Goal: Task Accomplishment & Management: Complete application form

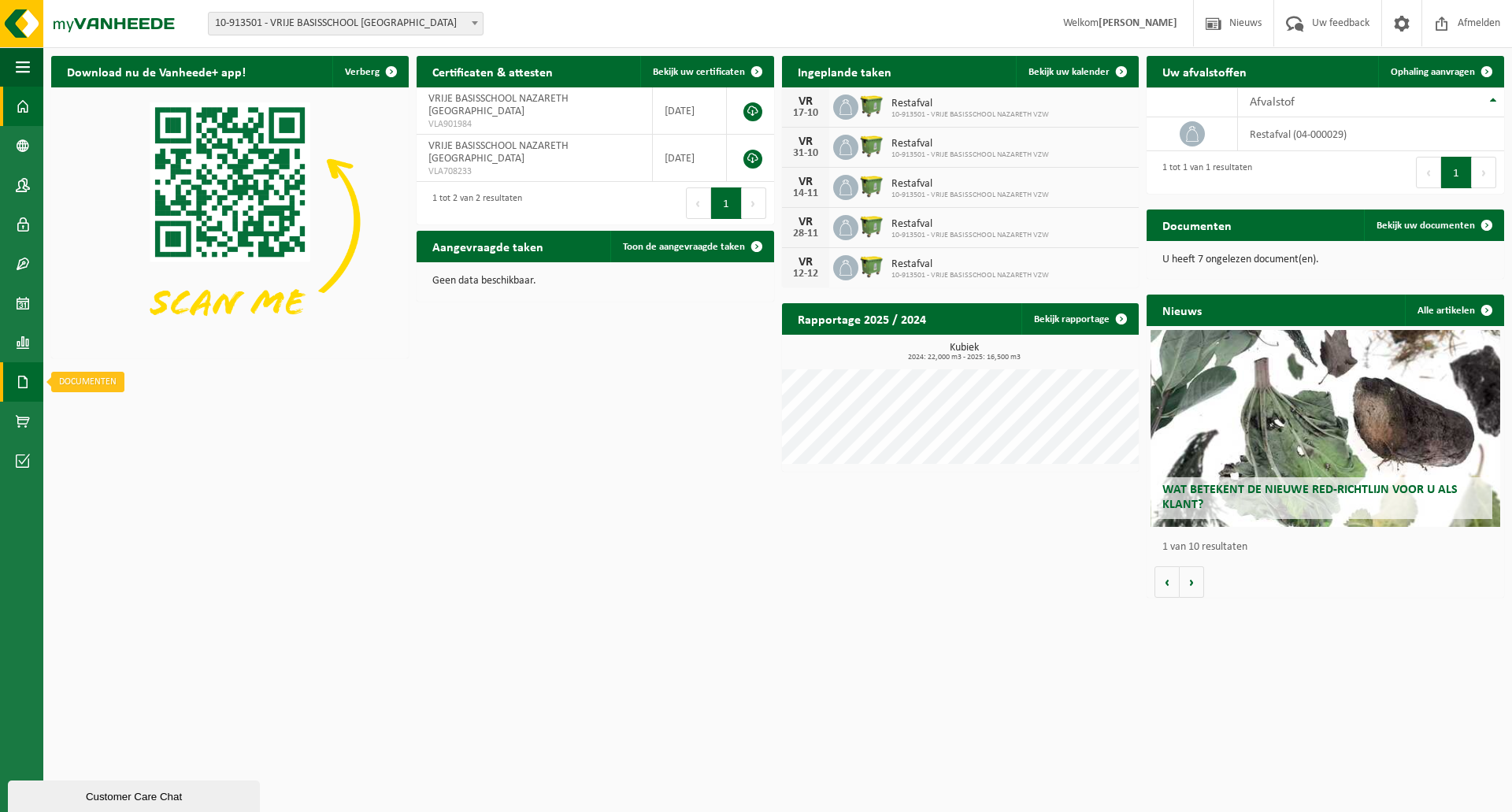
click at [20, 380] on span at bounding box center [22, 382] width 14 height 40
click at [113, 386] on span "Facturen" at bounding box center [112, 382] width 42 height 30
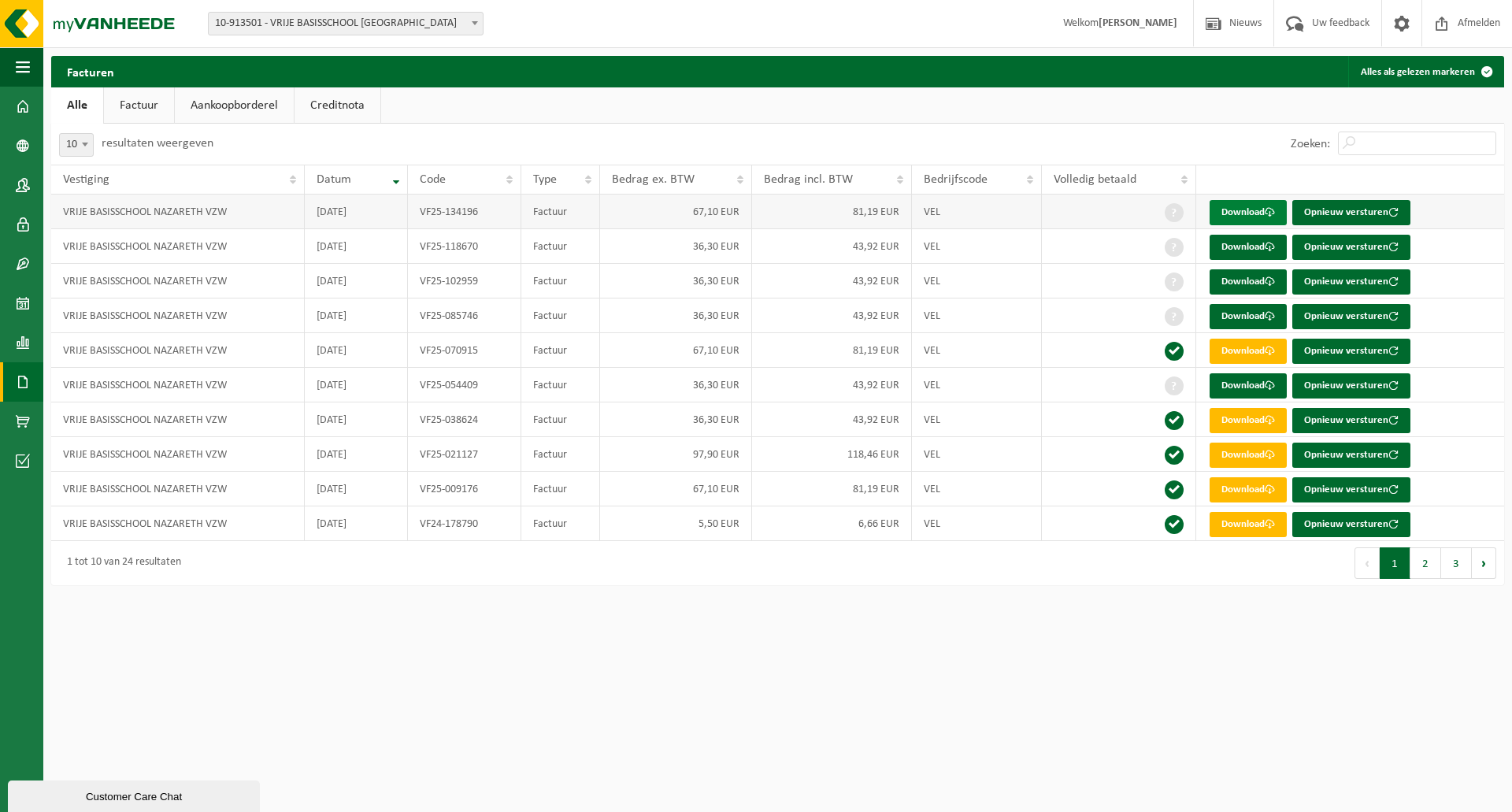
click at [1252, 215] on link "Download" at bounding box center [1249, 212] width 78 height 26
click at [1264, 245] on link "Download" at bounding box center [1249, 247] width 78 height 26
click at [1240, 286] on link "Download" at bounding box center [1249, 281] width 78 height 26
click at [1236, 318] on link "Download" at bounding box center [1249, 316] width 78 height 26
click at [1233, 389] on link "Download" at bounding box center [1249, 385] width 78 height 26
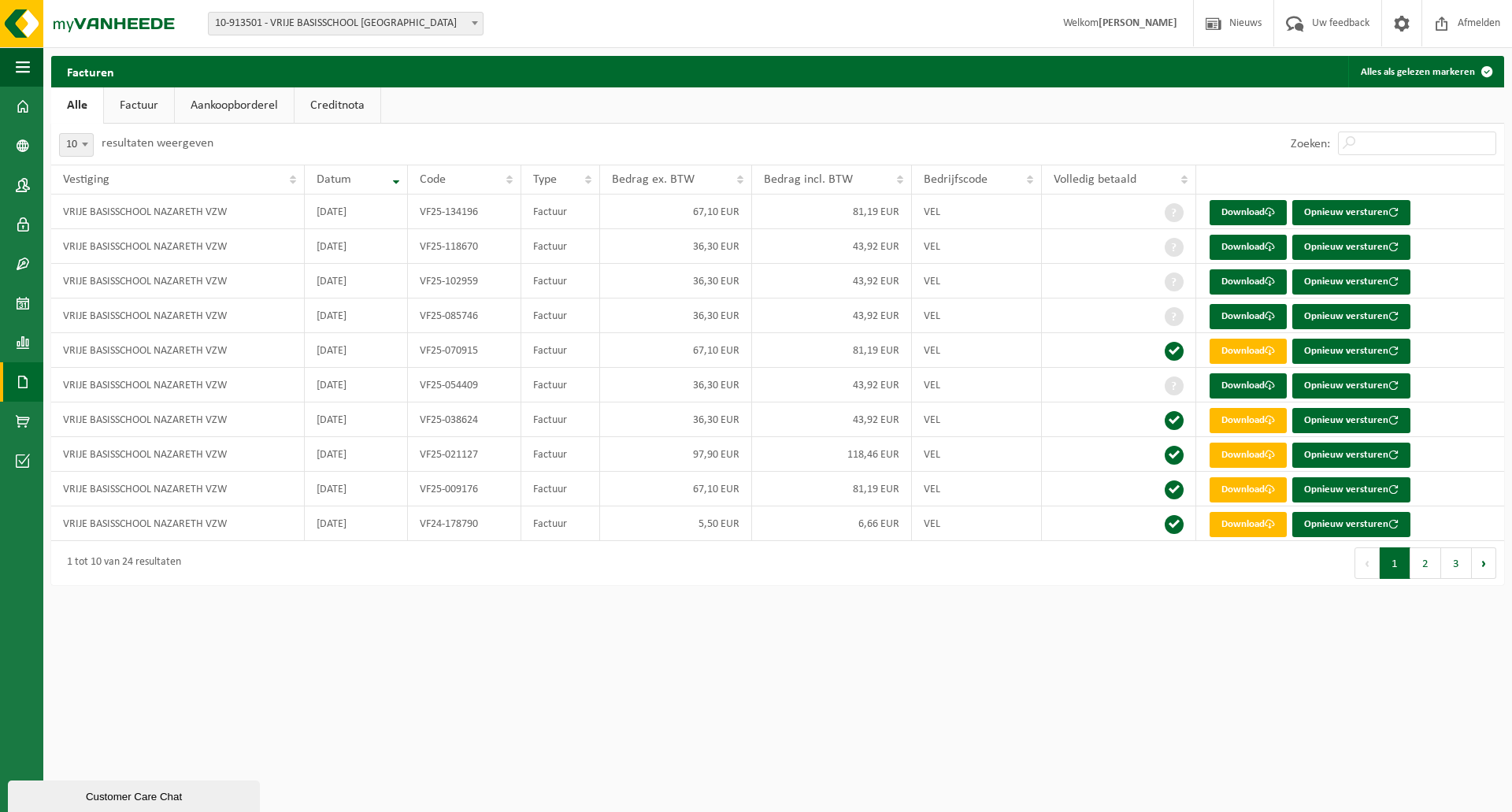
click at [937, 638] on html "Vestiging: 10-913501 - VRIJE BASISSCHOOL NAZARETH VZW - NAZARETH 10-913501 - VR…" at bounding box center [756, 406] width 1512 height 812
click at [147, 109] on link "Factuur" at bounding box center [139, 106] width 70 height 36
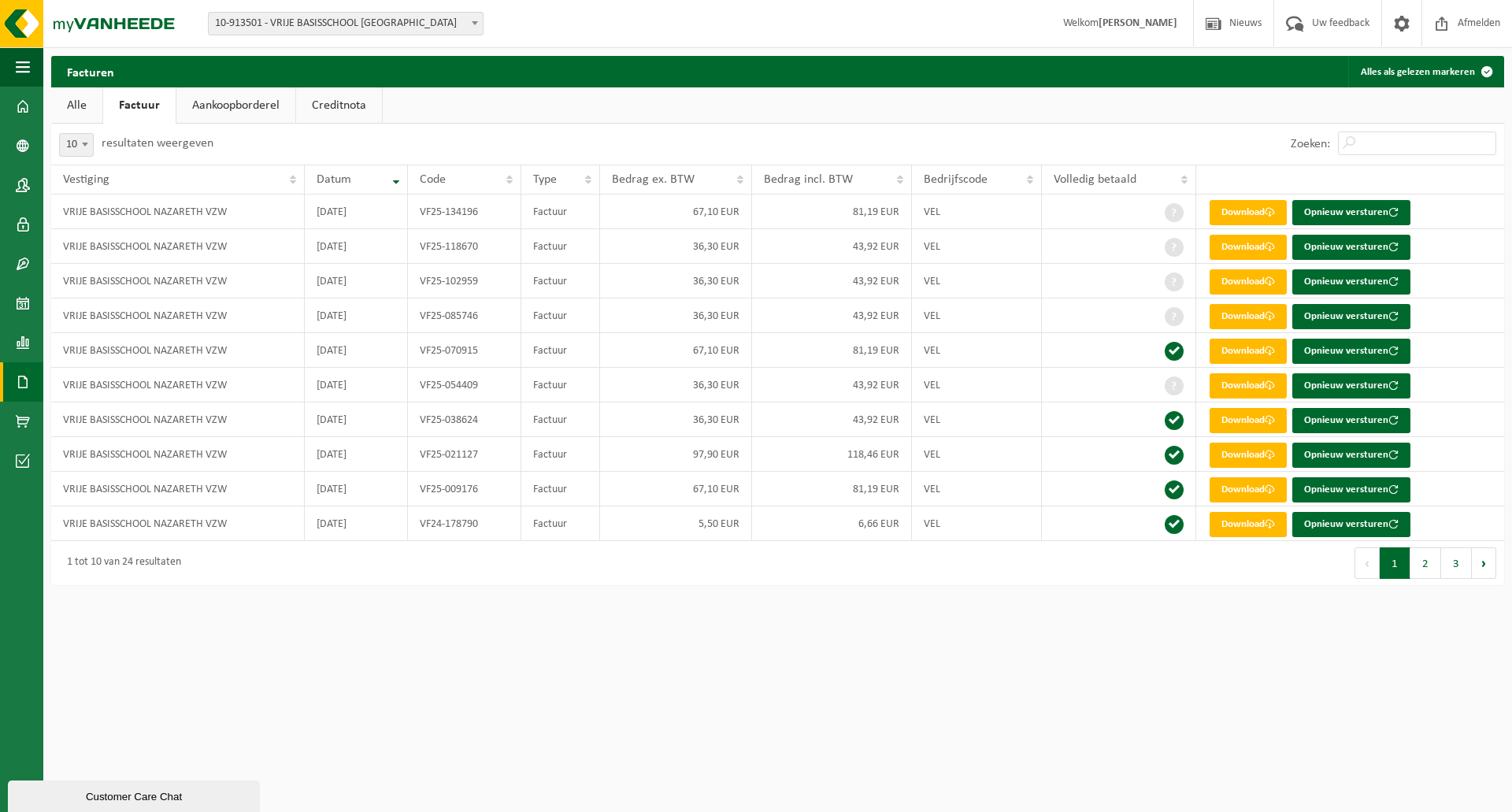
click at [73, 107] on link "Alle" at bounding box center [77, 106] width 51 height 36
click at [79, 106] on link "Alle" at bounding box center [77, 106] width 52 height 36
click at [1401, 17] on span at bounding box center [1402, 23] width 24 height 46
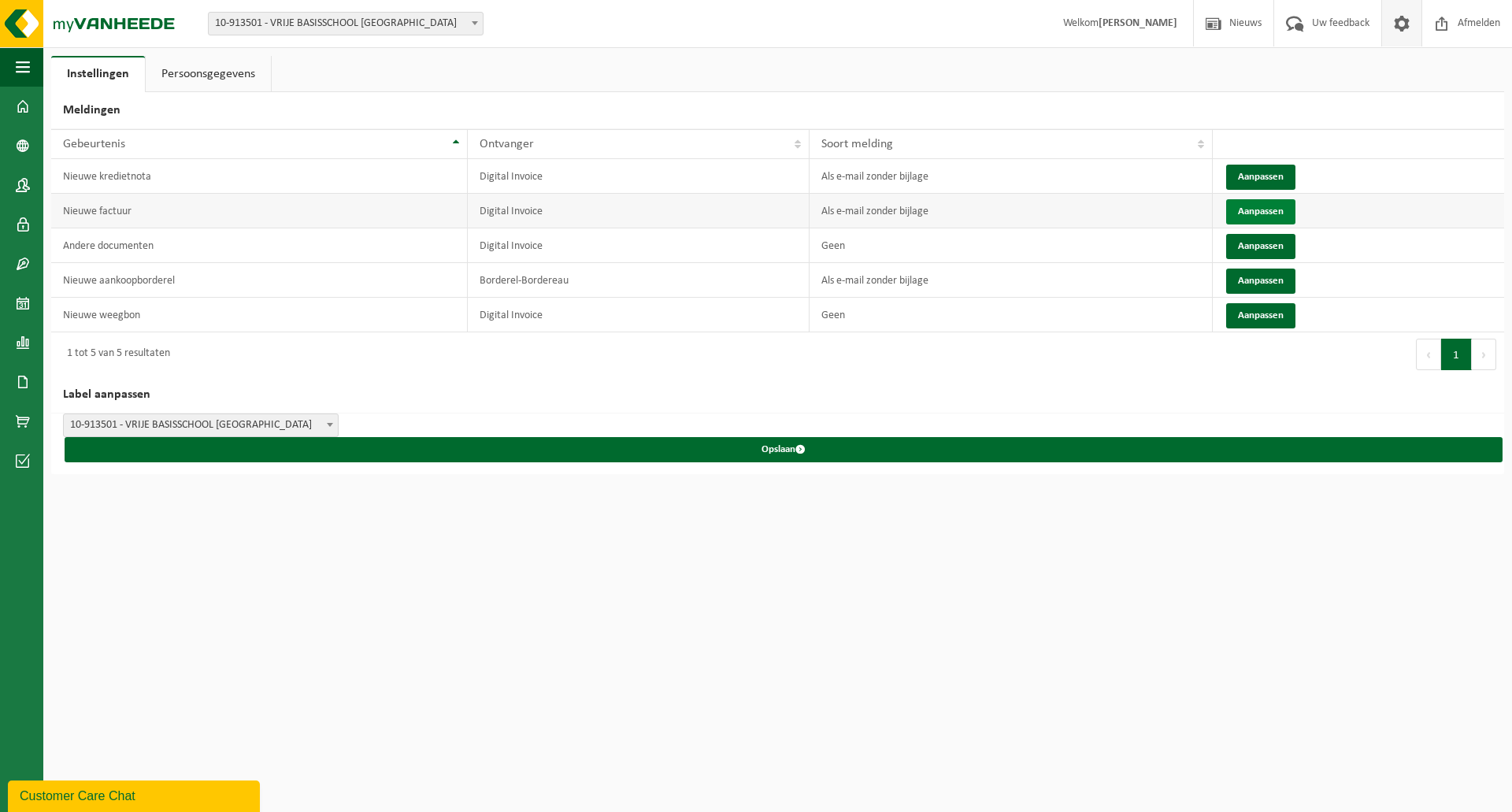
click at [1259, 212] on button "Aanpassen" at bounding box center [1261, 211] width 69 height 26
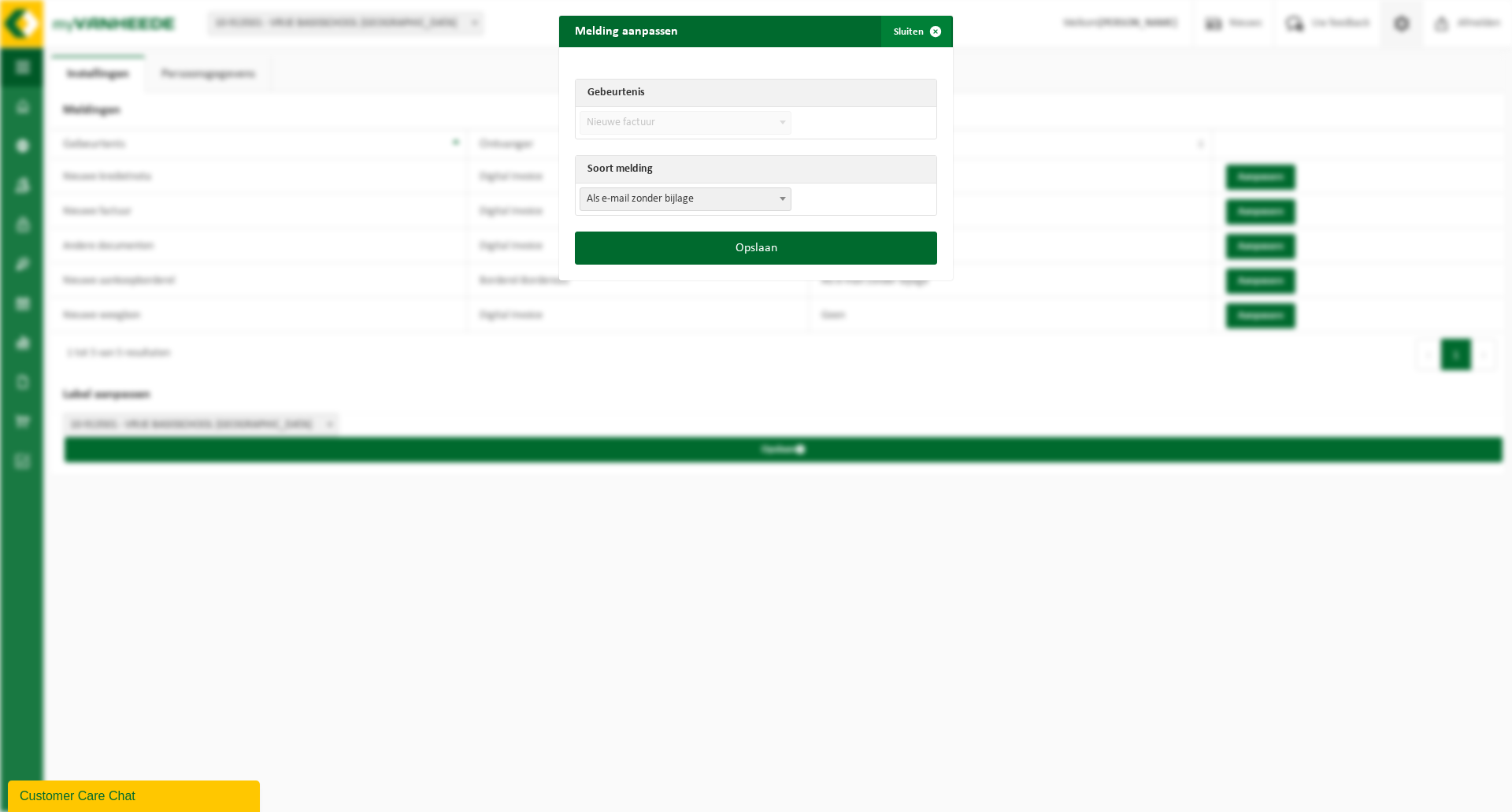
click at [928, 31] on span "submit" at bounding box center [936, 31] width 31 height 31
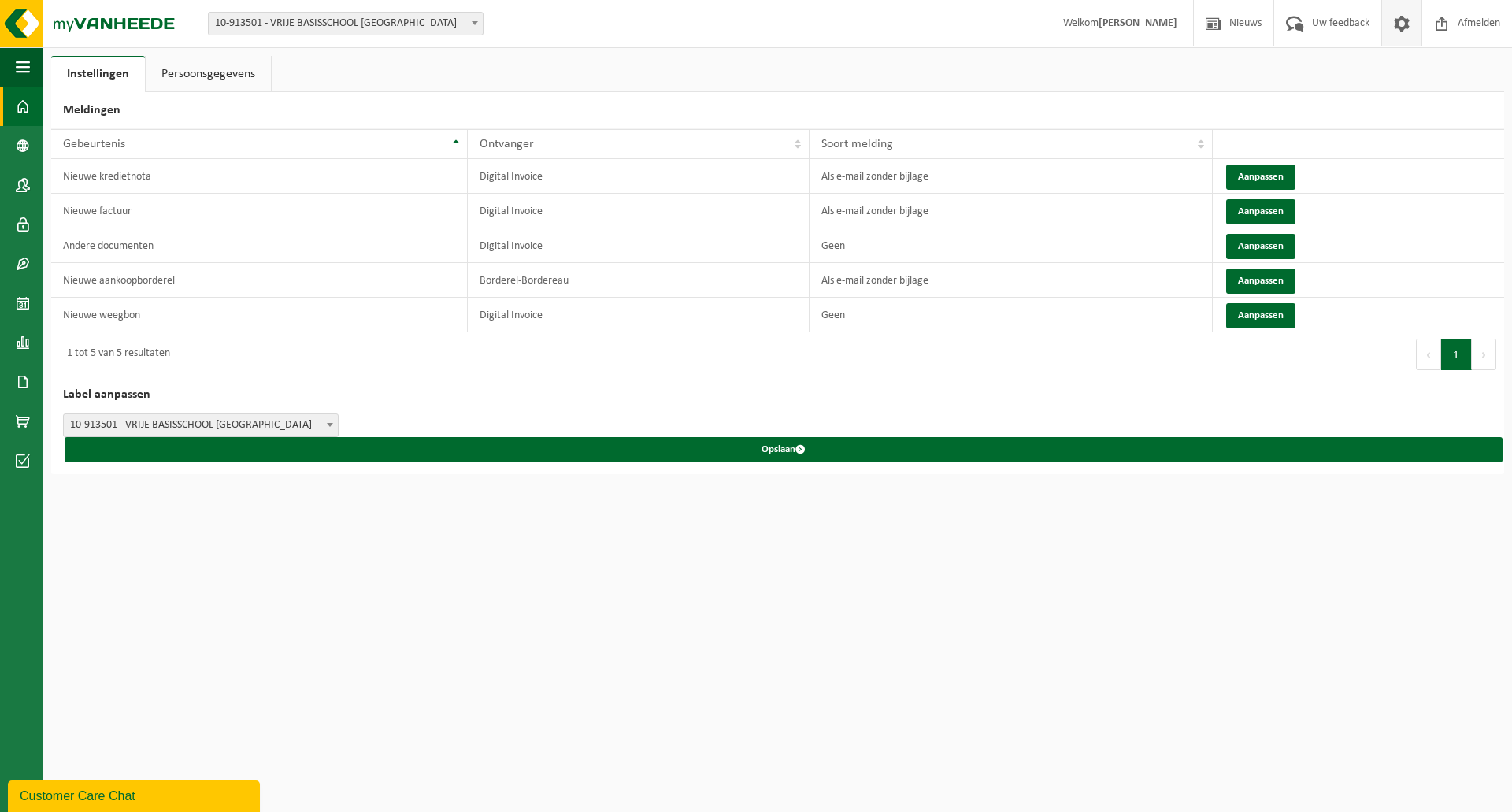
click at [26, 111] on span at bounding box center [22, 106] width 14 height 40
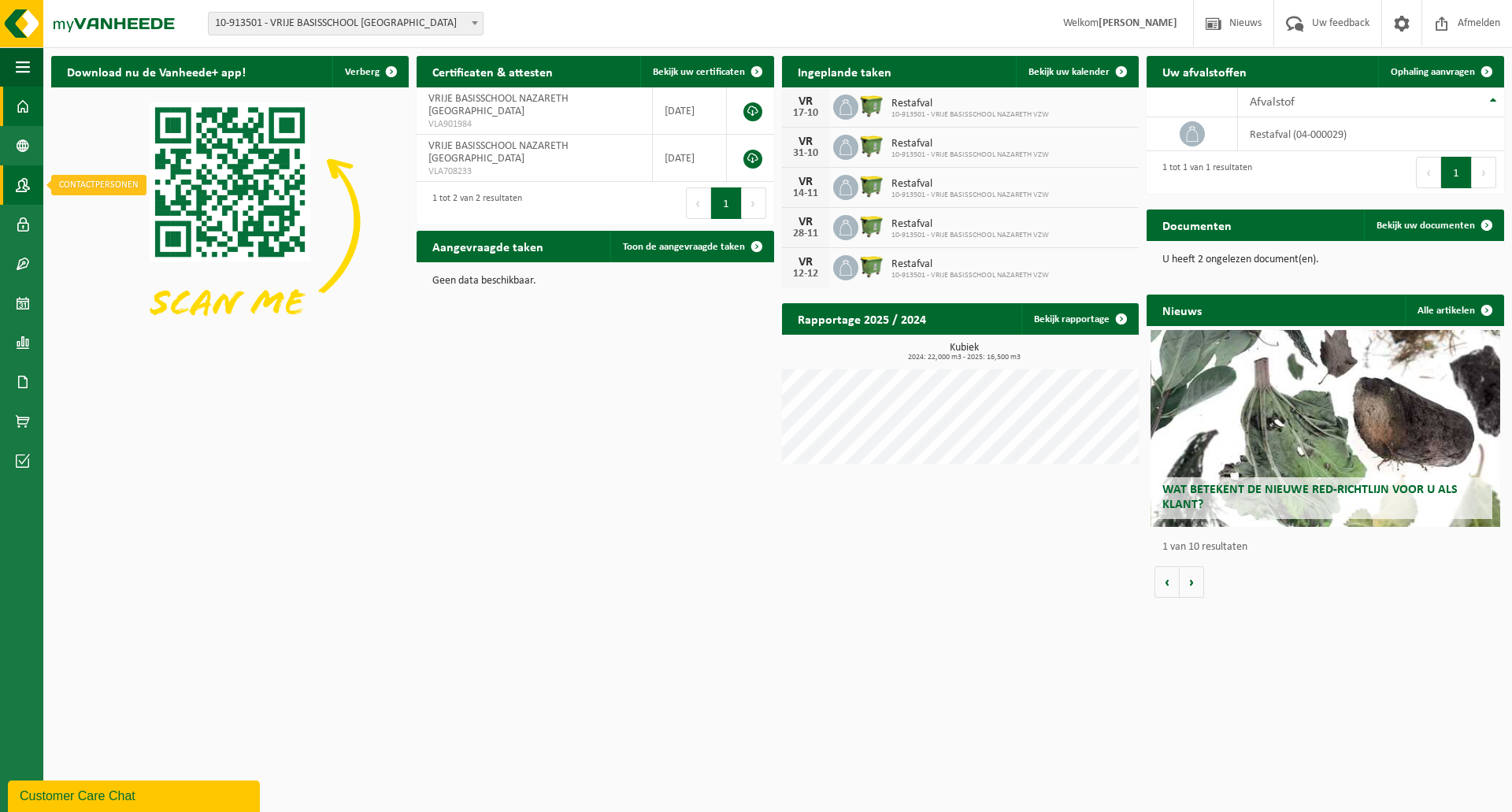
click at [25, 183] on span at bounding box center [22, 185] width 14 height 40
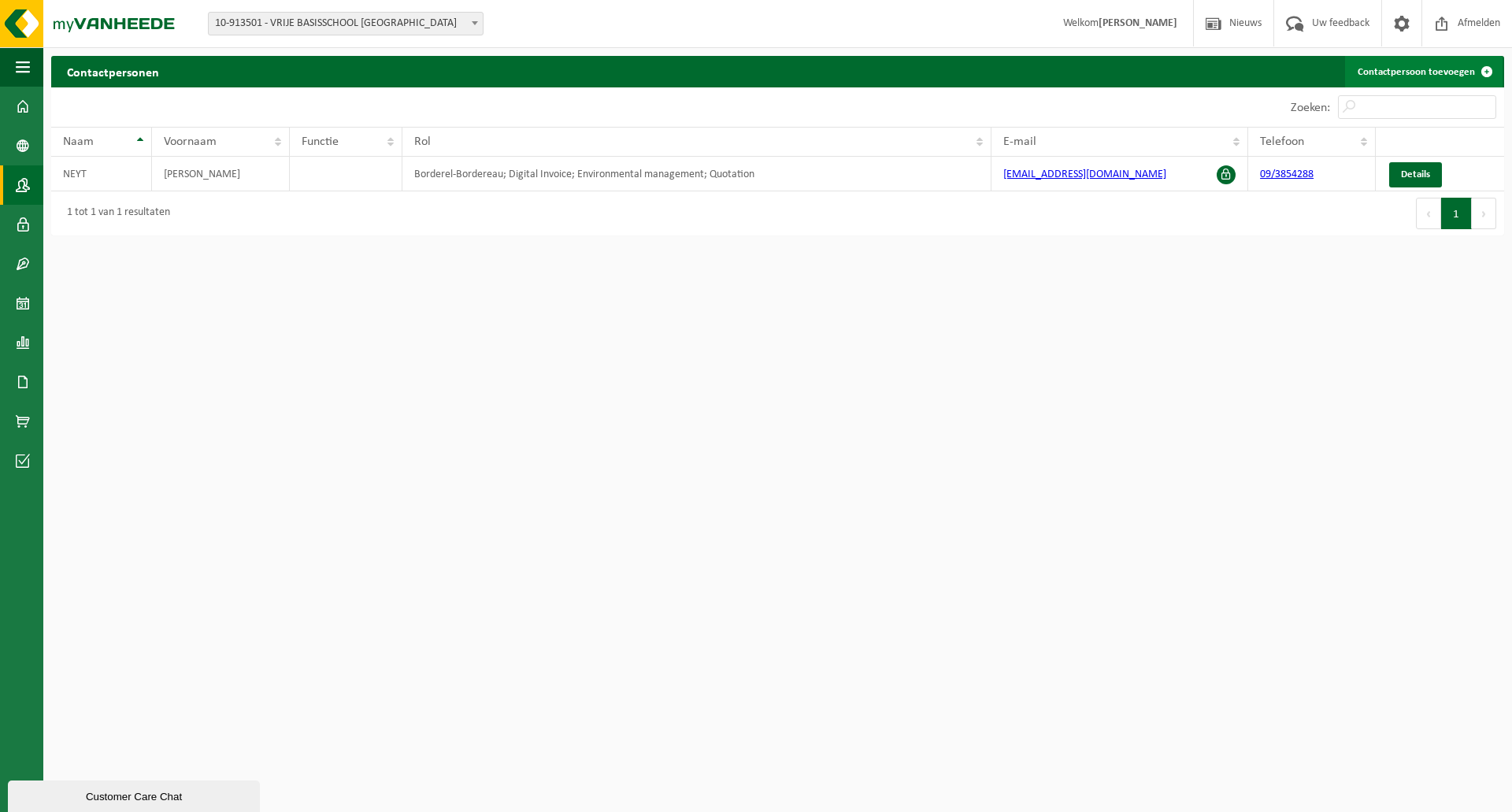
click at [1422, 78] on link "Contactpersoon toevoegen" at bounding box center [1424, 72] width 158 height 31
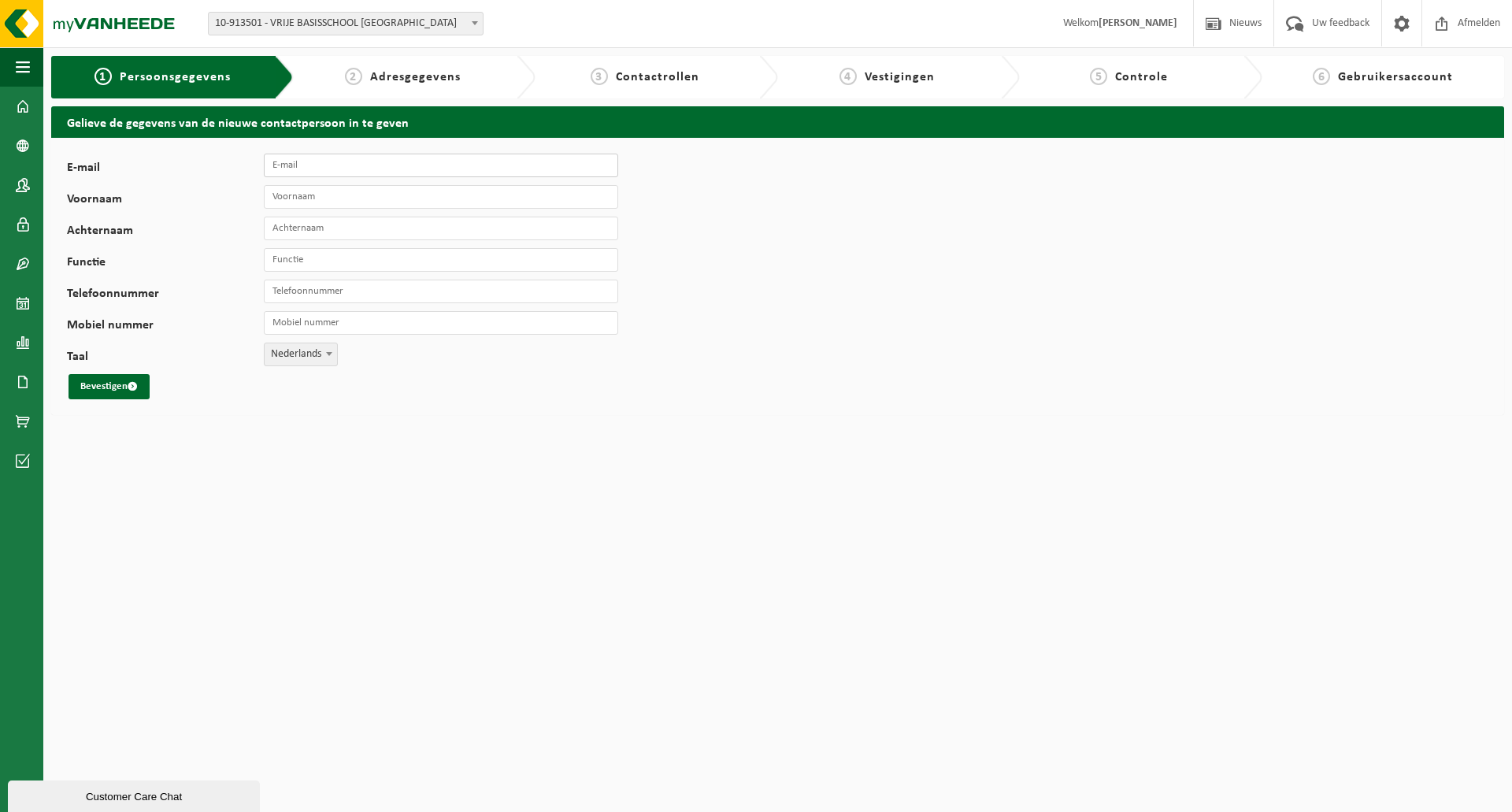
click at [314, 167] on input "E-mail" at bounding box center [441, 165] width 354 height 24
type input "v"
type input "[EMAIL_ADDRESS][DOMAIN_NAME]"
type input "[PERSON_NAME]"
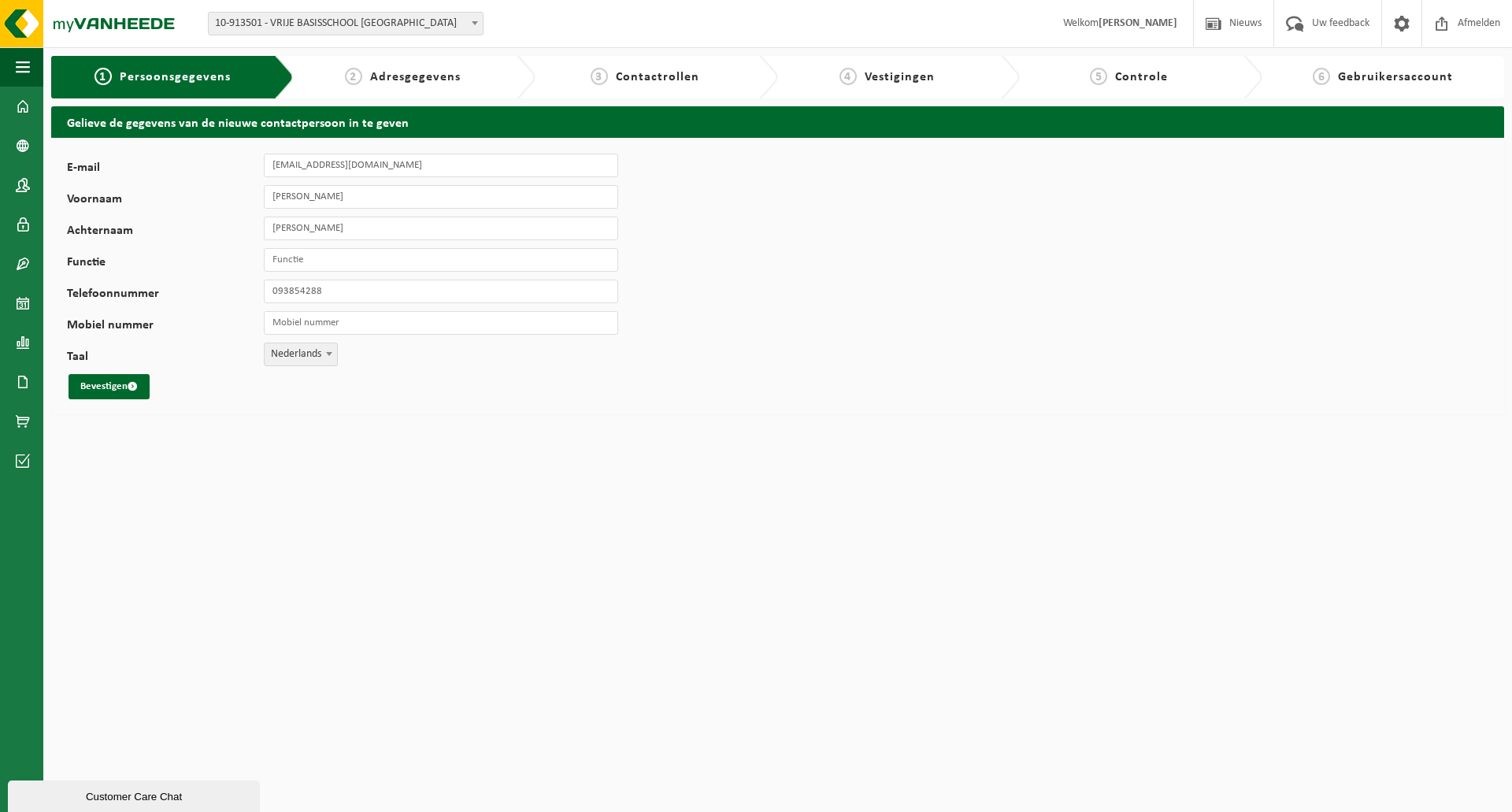
type input "[PHONE_NUMBER]"
drag, startPoint x: 315, startPoint y: 196, endPoint x: 191, endPoint y: 199, distance: 124.0
click at [193, 199] on div "Voornaam Pieter" at bounding box center [350, 196] width 567 height 24
type input "Valerie"
type input "Verbruggh"
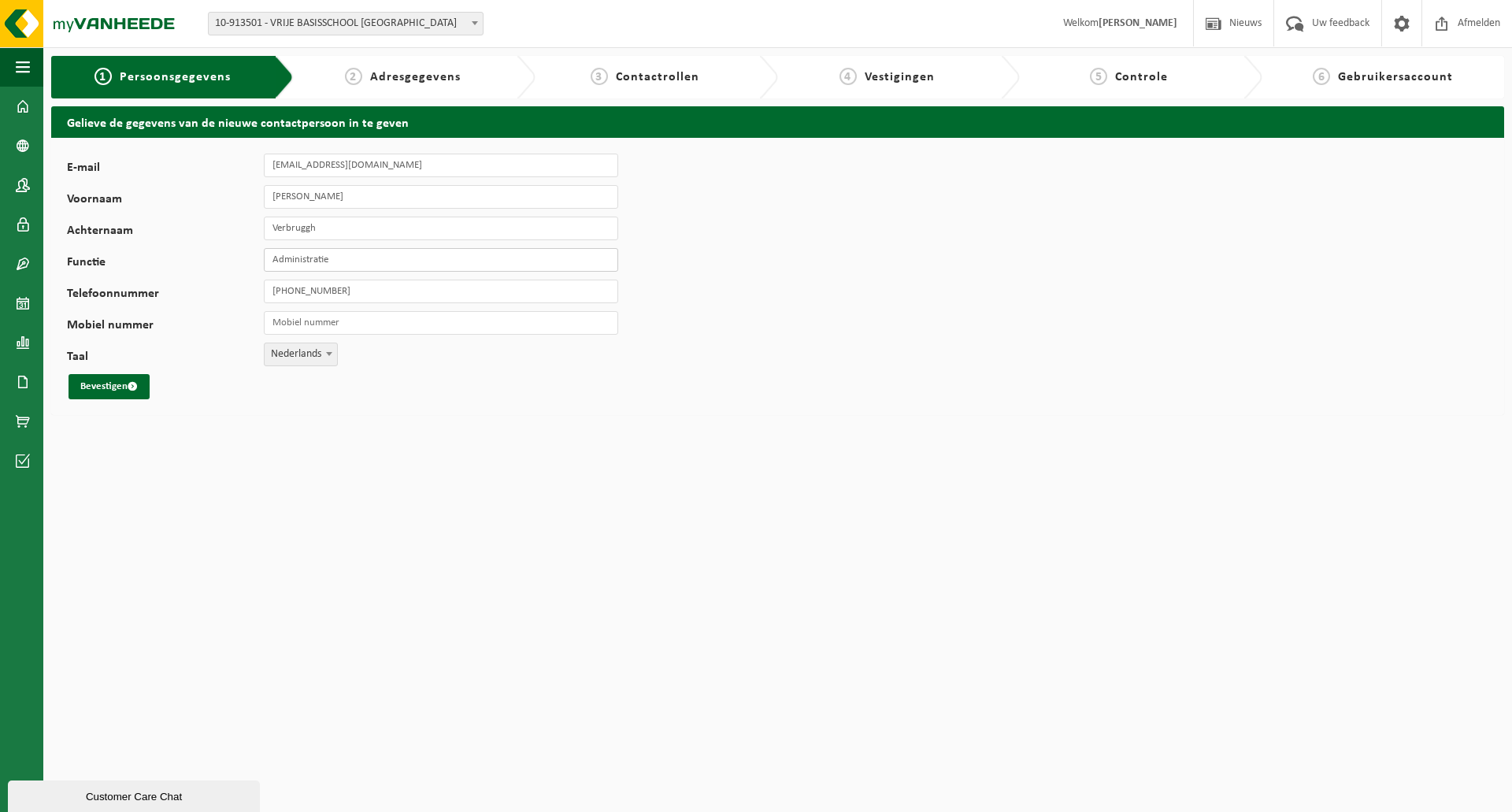
type input "Administratie"
click at [340, 230] on input "Verbruggh" at bounding box center [441, 228] width 354 height 24
type input "Verbrugghe"
click at [95, 391] on button "Bevestigen" at bounding box center [109, 386] width 81 height 26
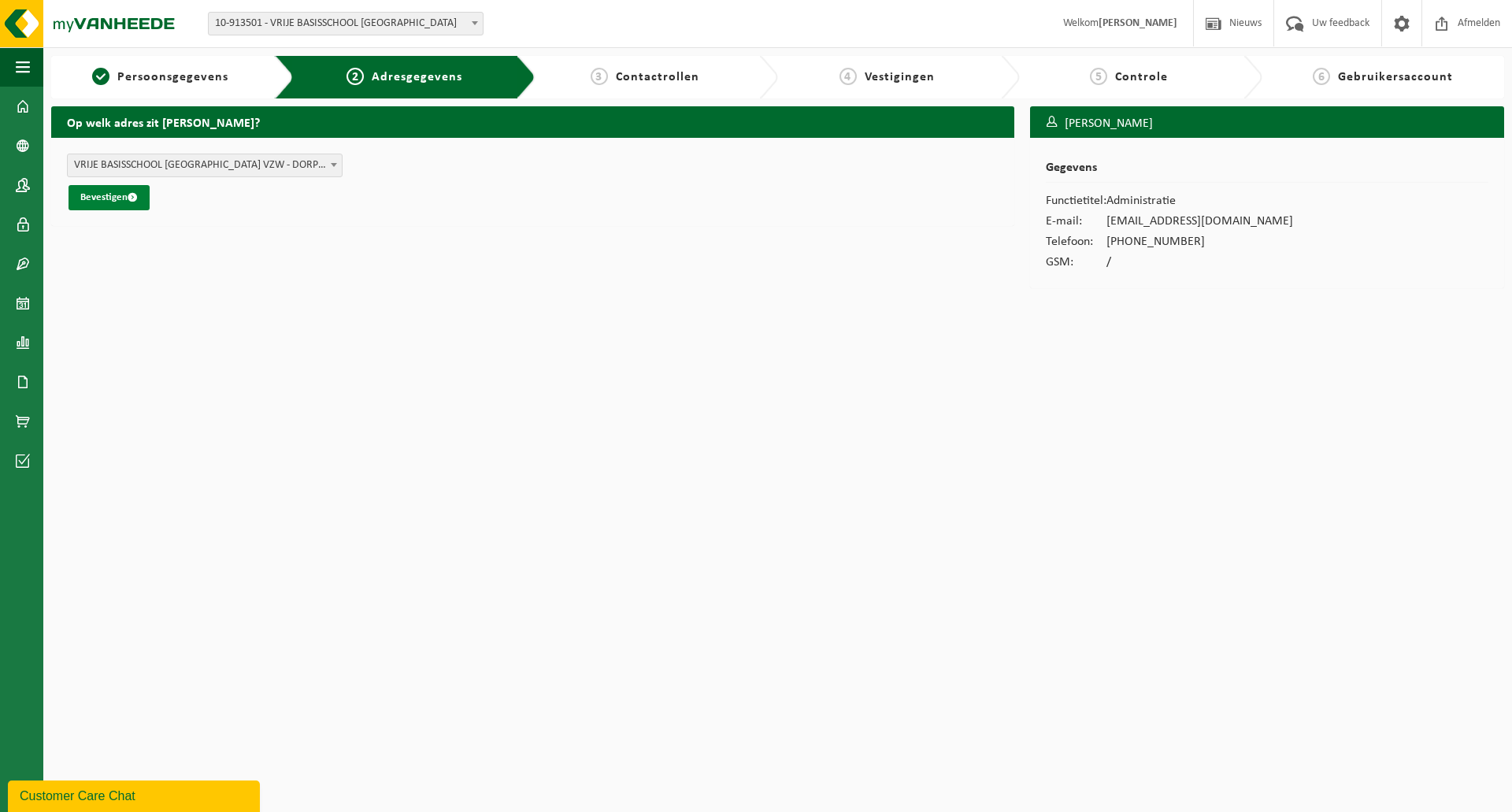
click at [92, 195] on button "Bevestigen" at bounding box center [109, 197] width 81 height 26
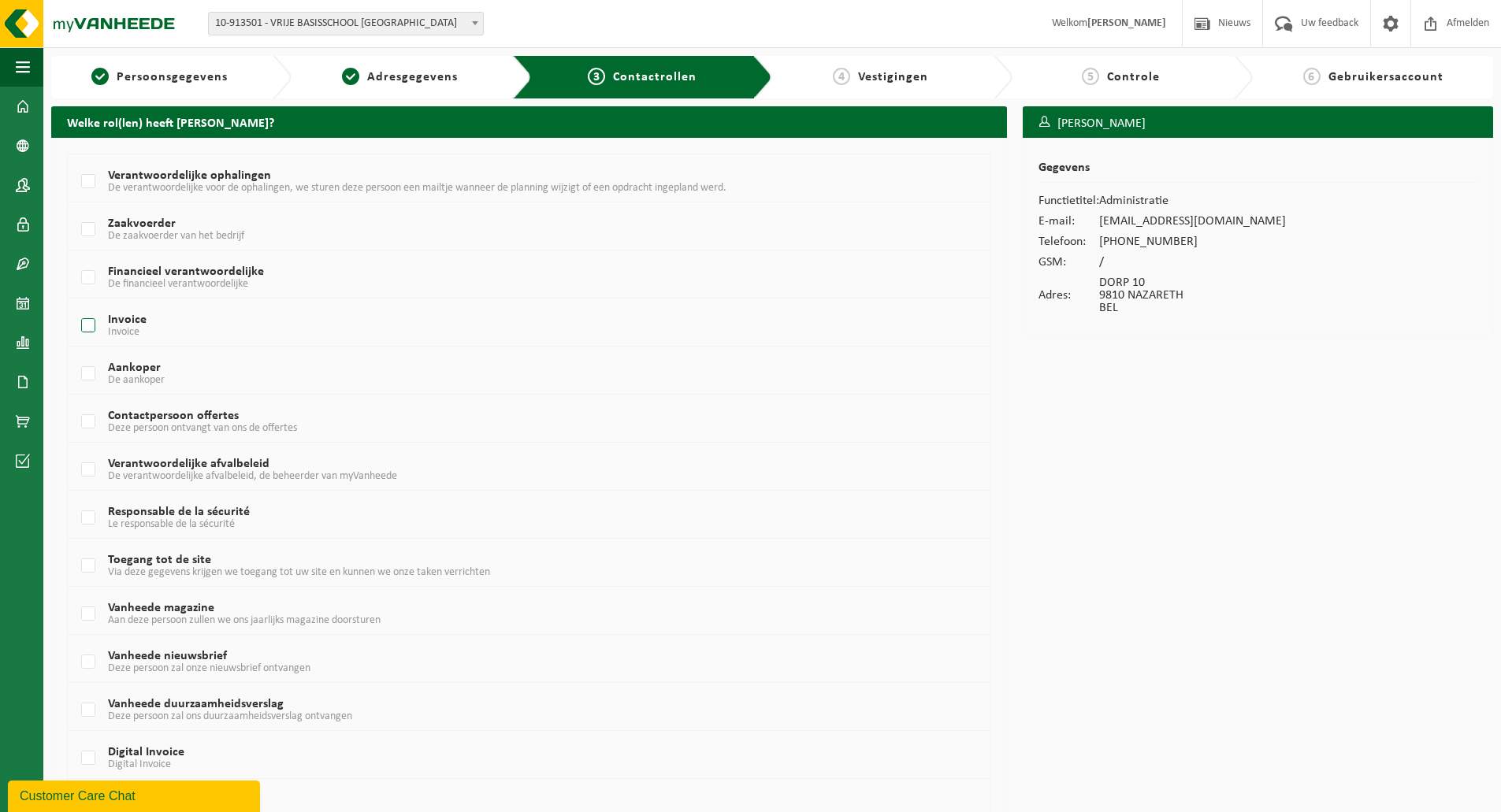
click at [92, 322] on label "Invoice Invoice" at bounding box center [489, 326] width 823 height 24
click at [76, 306] on input "Invoice Invoice" at bounding box center [75, 305] width 1 height 1
checkbox input "true"
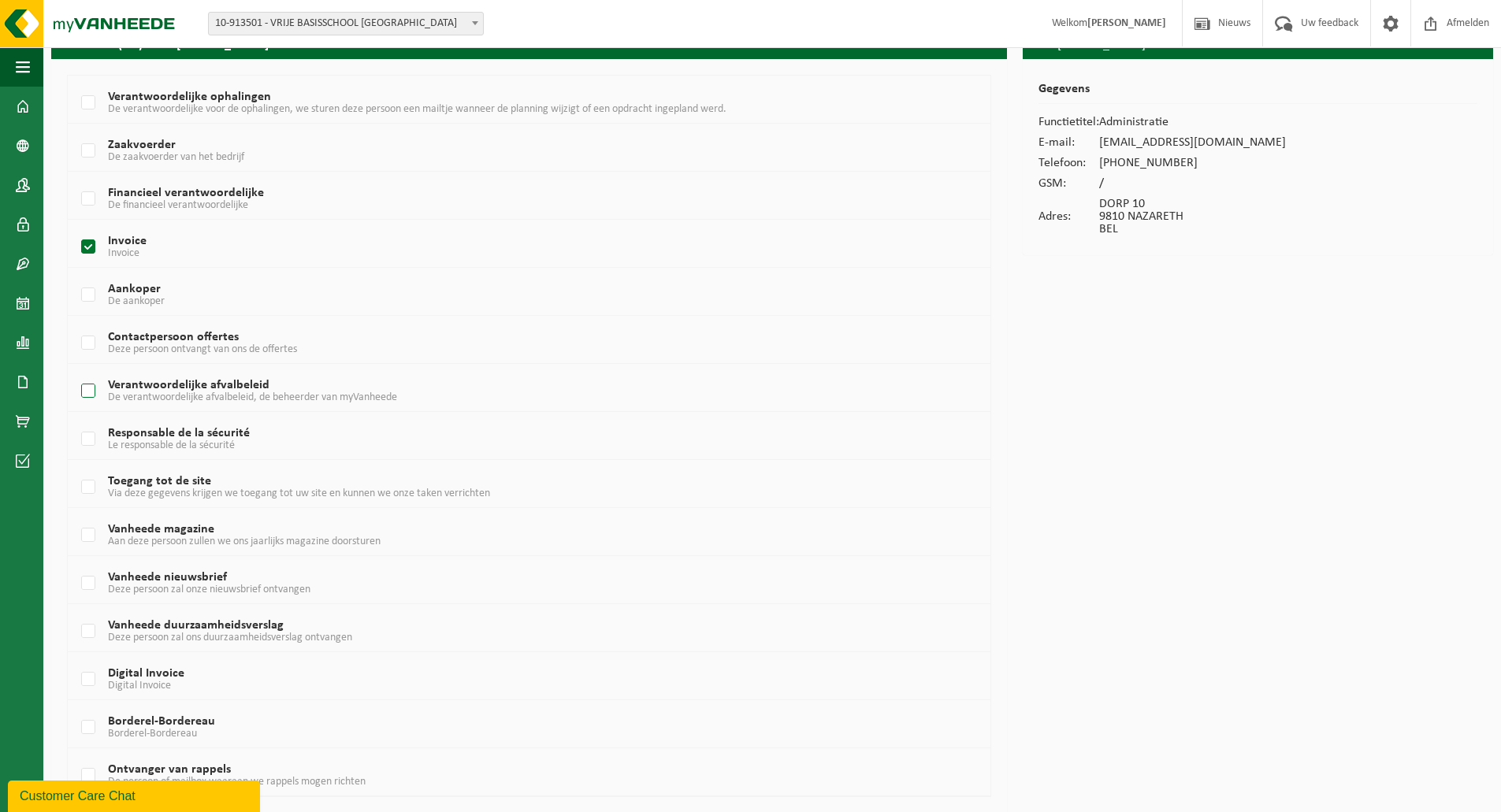
scroll to position [128, 0]
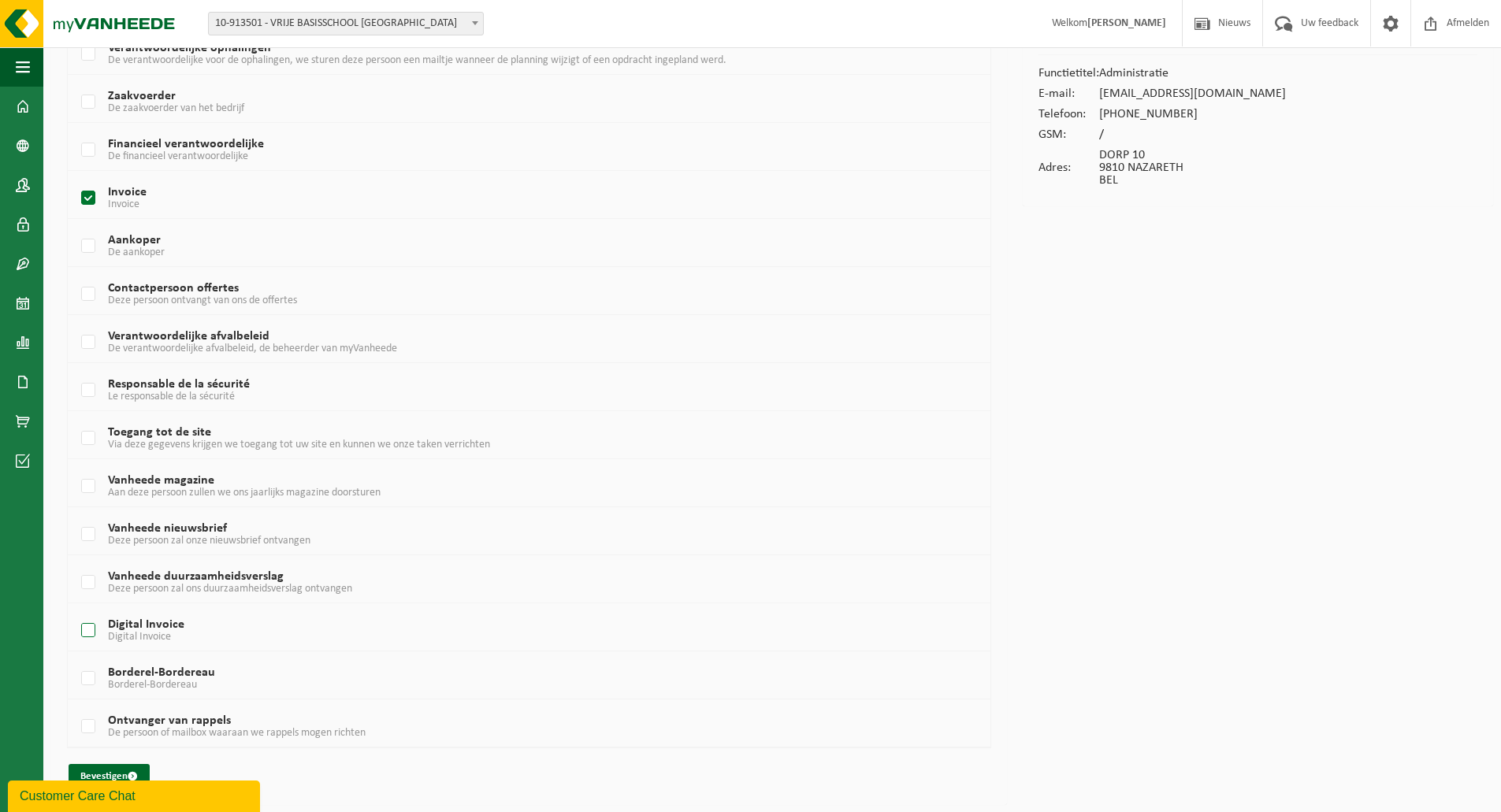
click at [90, 631] on label "Digital Invoice Digital Invoice" at bounding box center [489, 630] width 823 height 24
click at [76, 611] on input "Digital Invoice Digital Invoice" at bounding box center [75, 611] width 1 height 1
checkbox input "true"
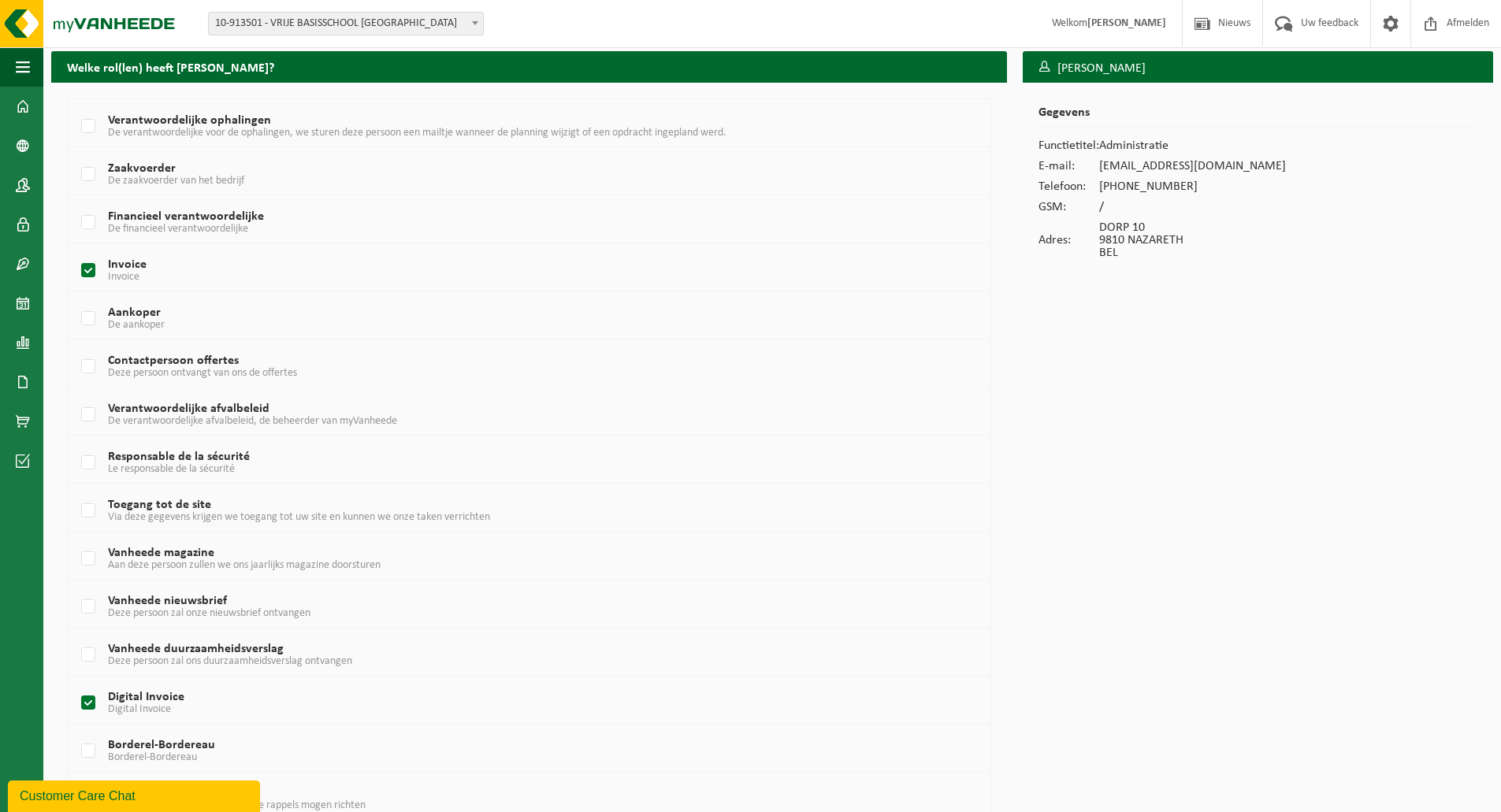
scroll to position [0, 0]
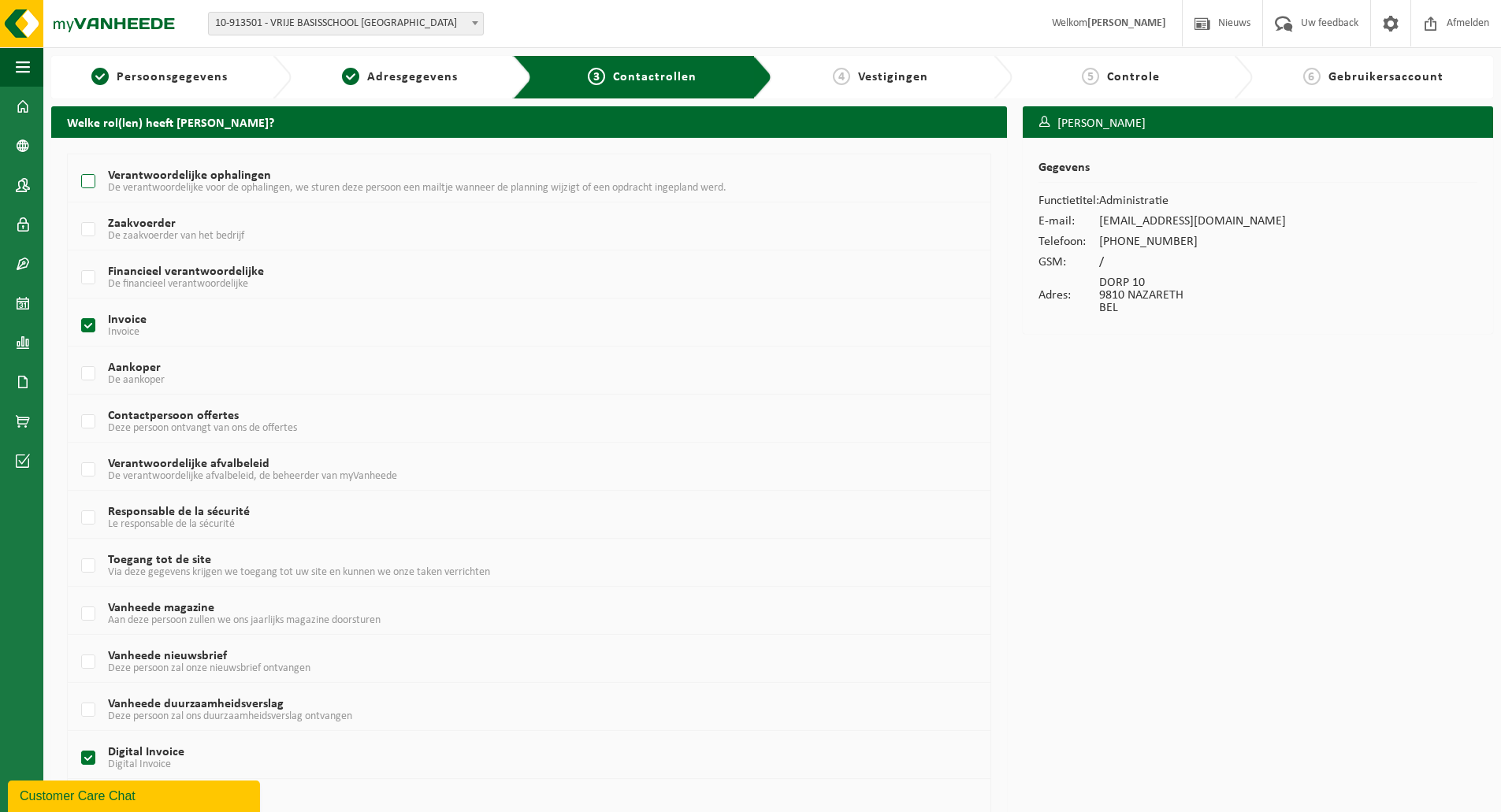
click at [168, 186] on span "De verantwoordelijke voor de ophalingen, we sturen deze persoon een mailtje wan…" at bounding box center [417, 187] width 618 height 12
click at [76, 163] on input "Verantwoordelijke ophalingen De verantwoordelijke voor de ophalingen, we sturen…" at bounding box center [75, 162] width 1 height 1
checkbox input "true"
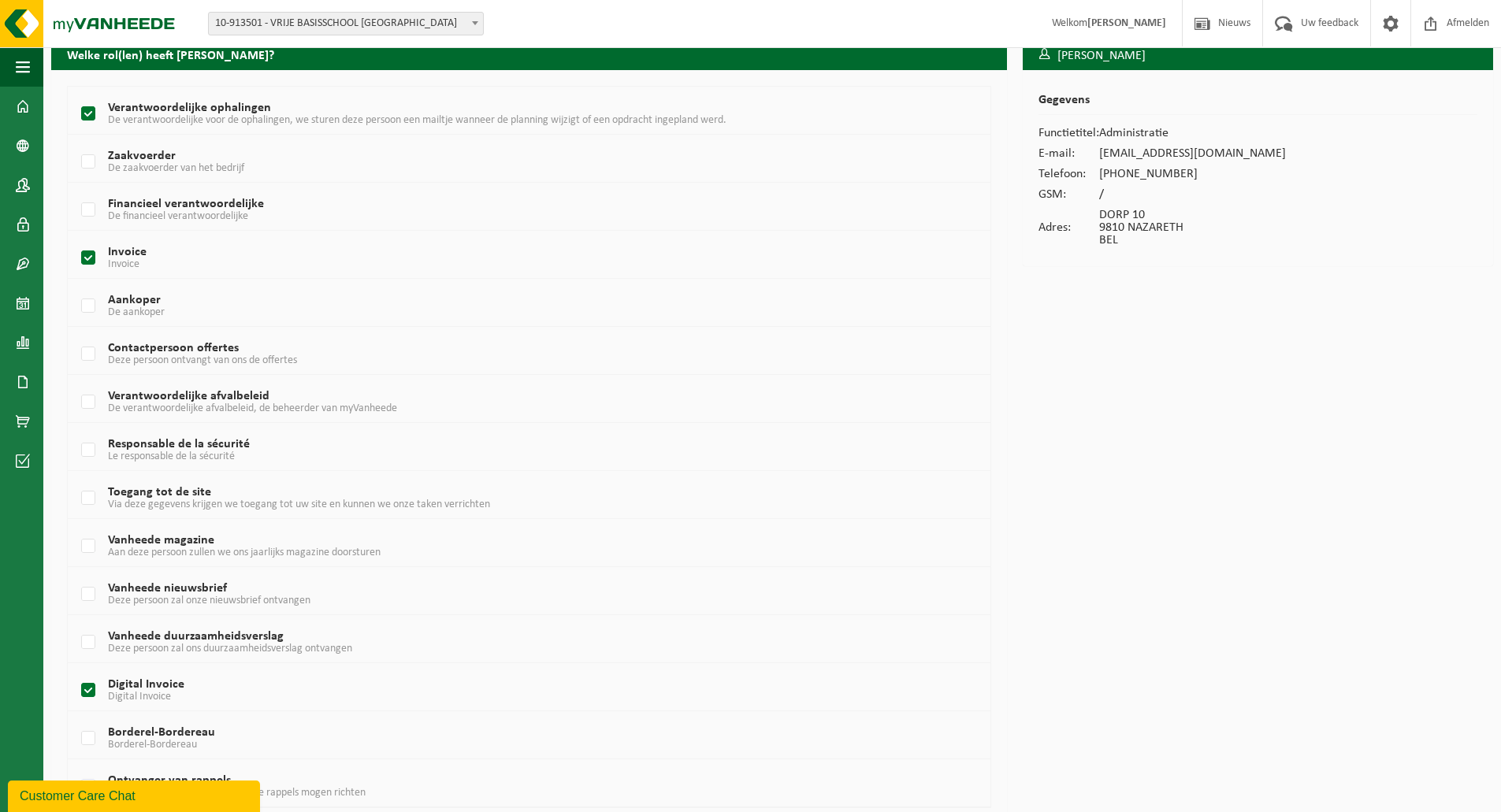
scroll to position [128, 0]
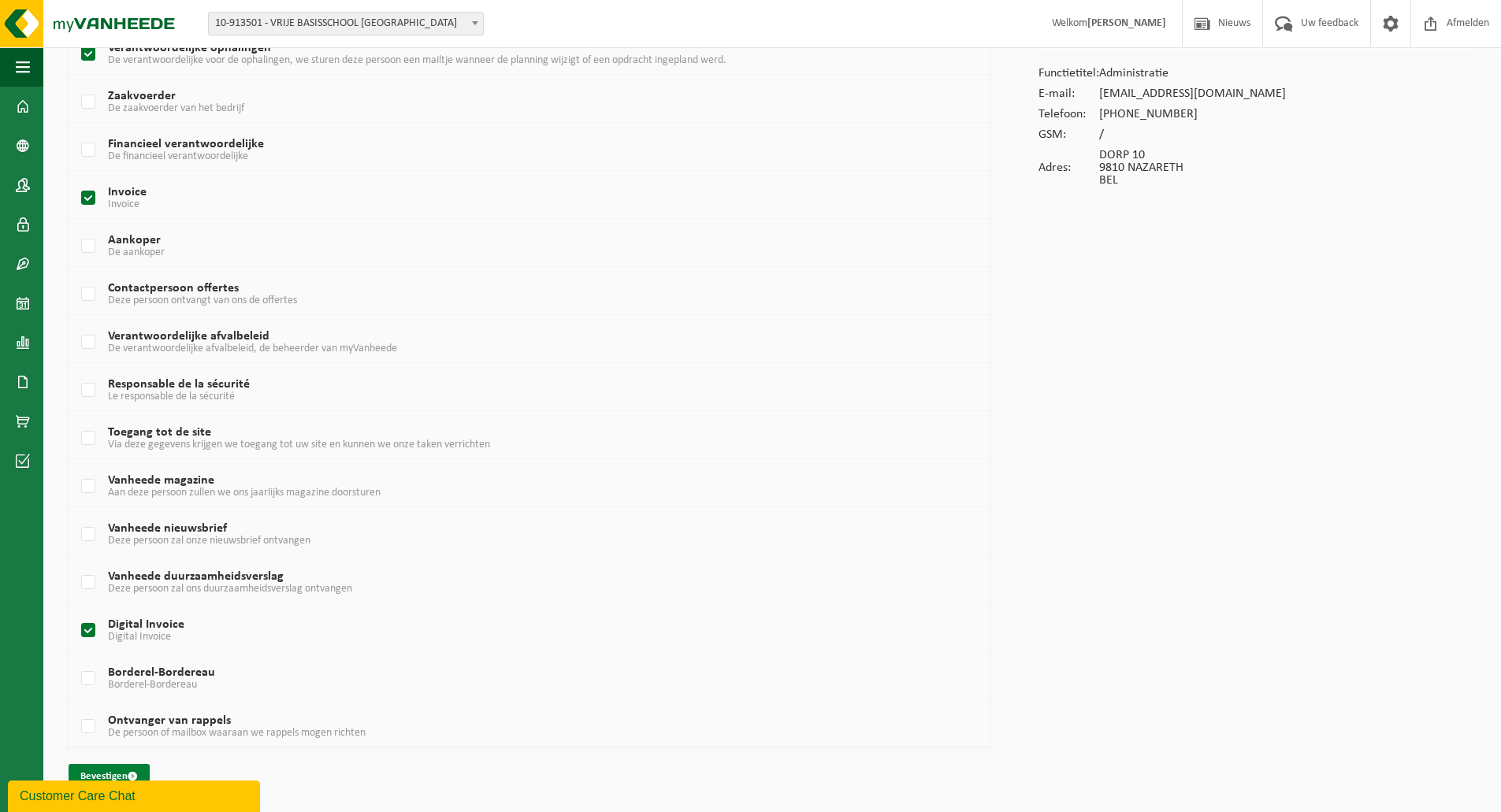
click at [134, 772] on span "submit" at bounding box center [133, 776] width 10 height 10
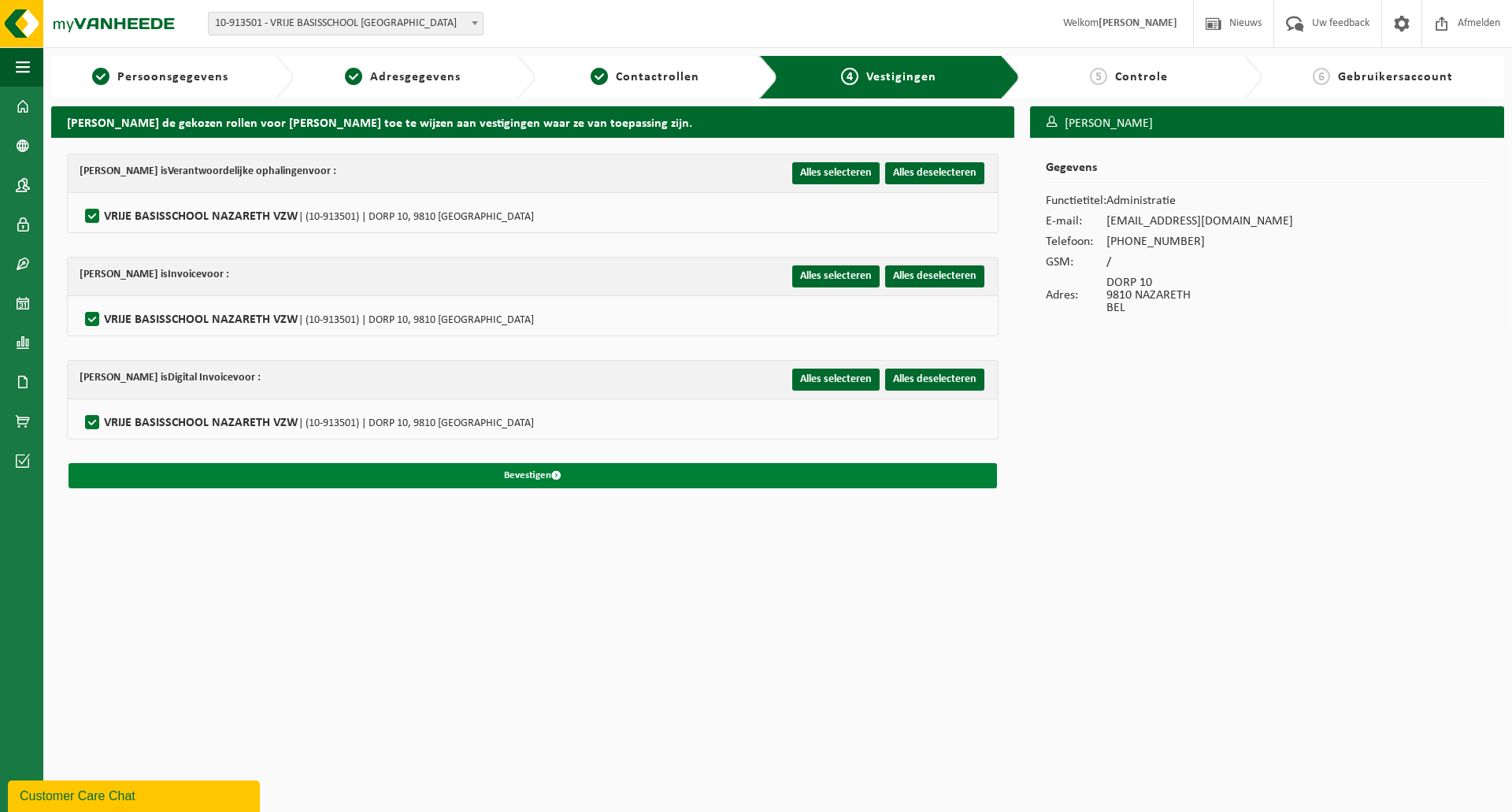
click at [551, 470] on span "submit" at bounding box center [556, 475] width 10 height 10
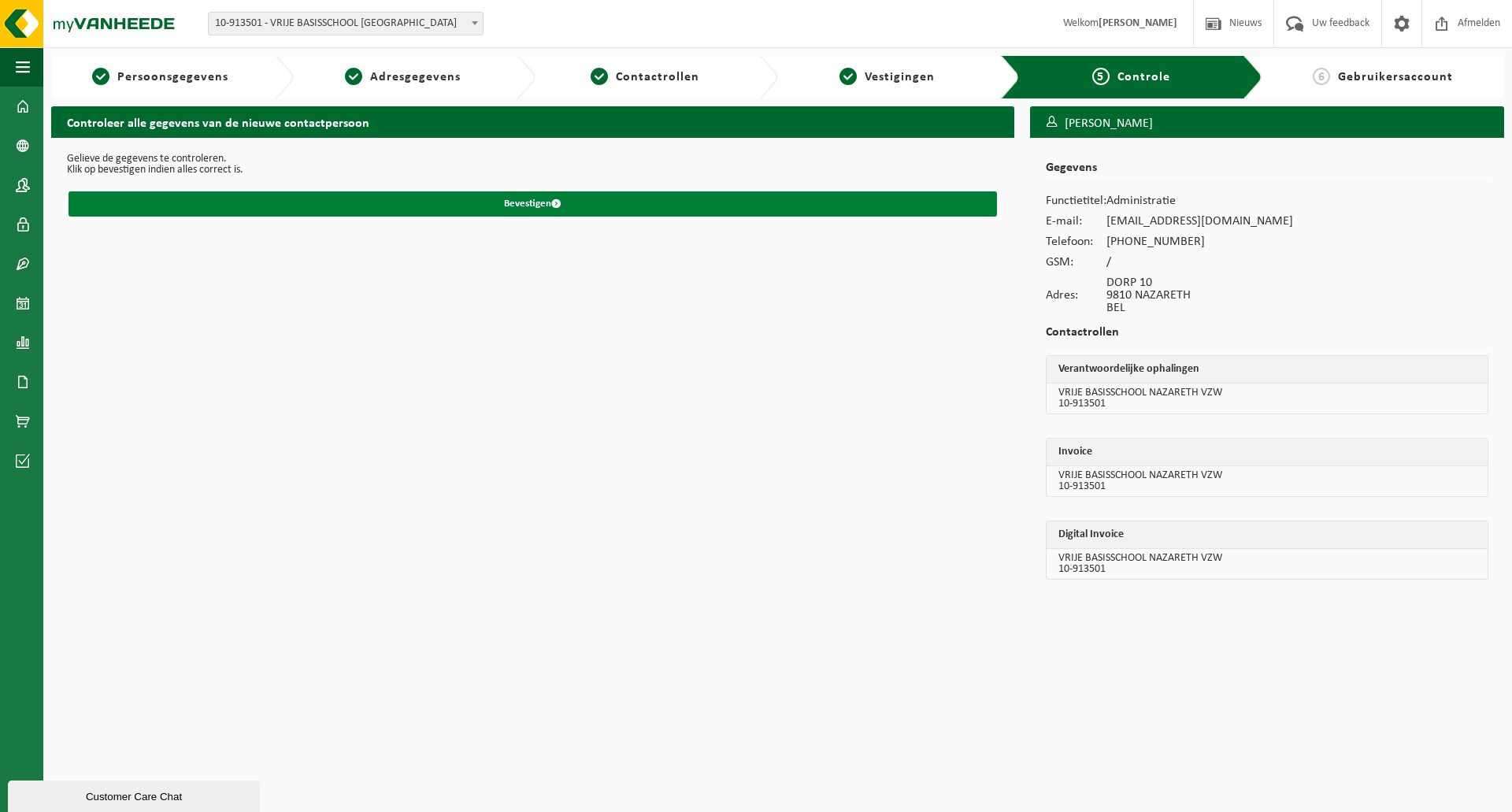
click at [513, 201] on button "Bevestigen" at bounding box center [532, 204] width 928 height 26
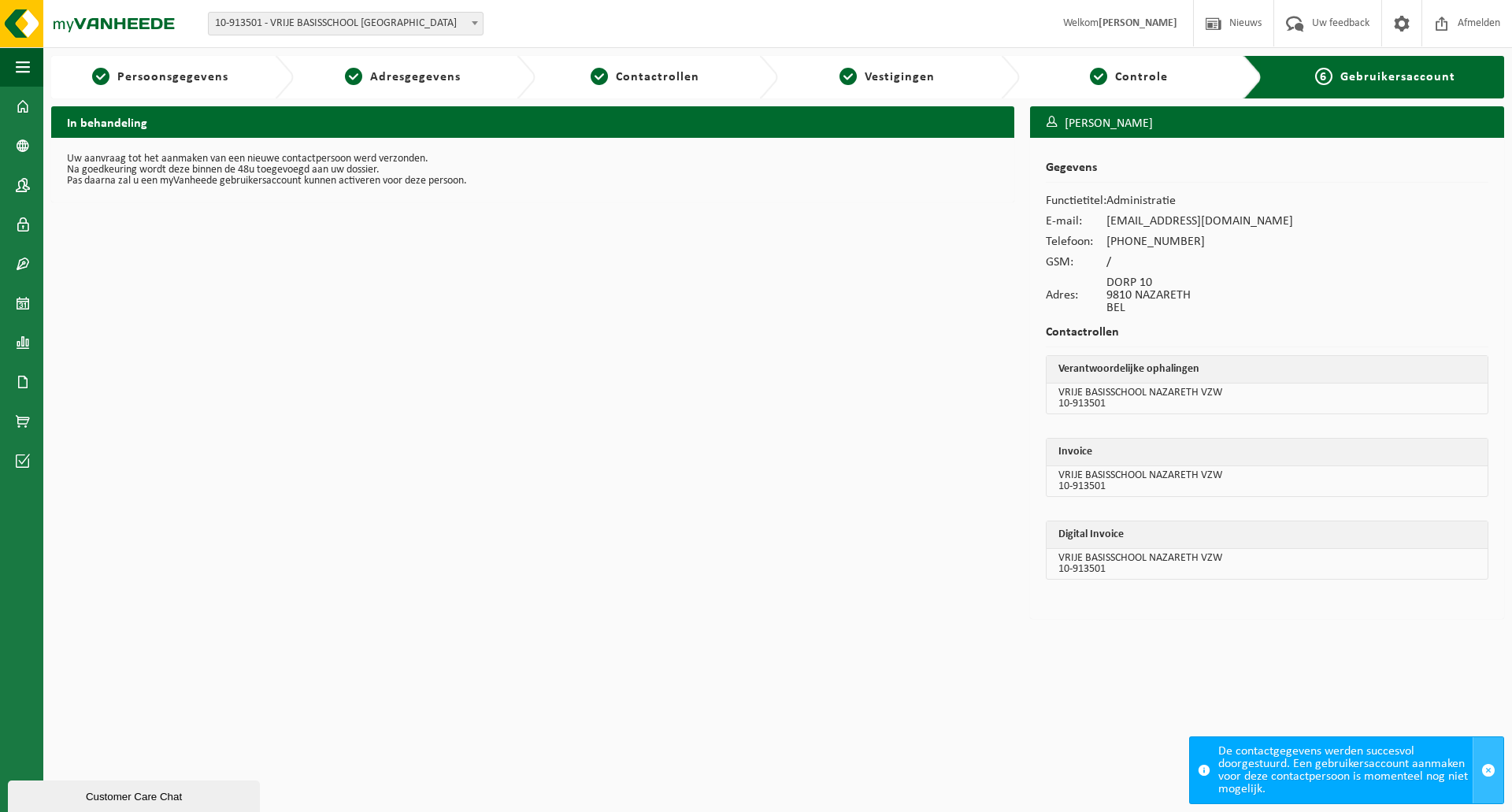
click at [1485, 768] on span "button" at bounding box center [1488, 770] width 14 height 14
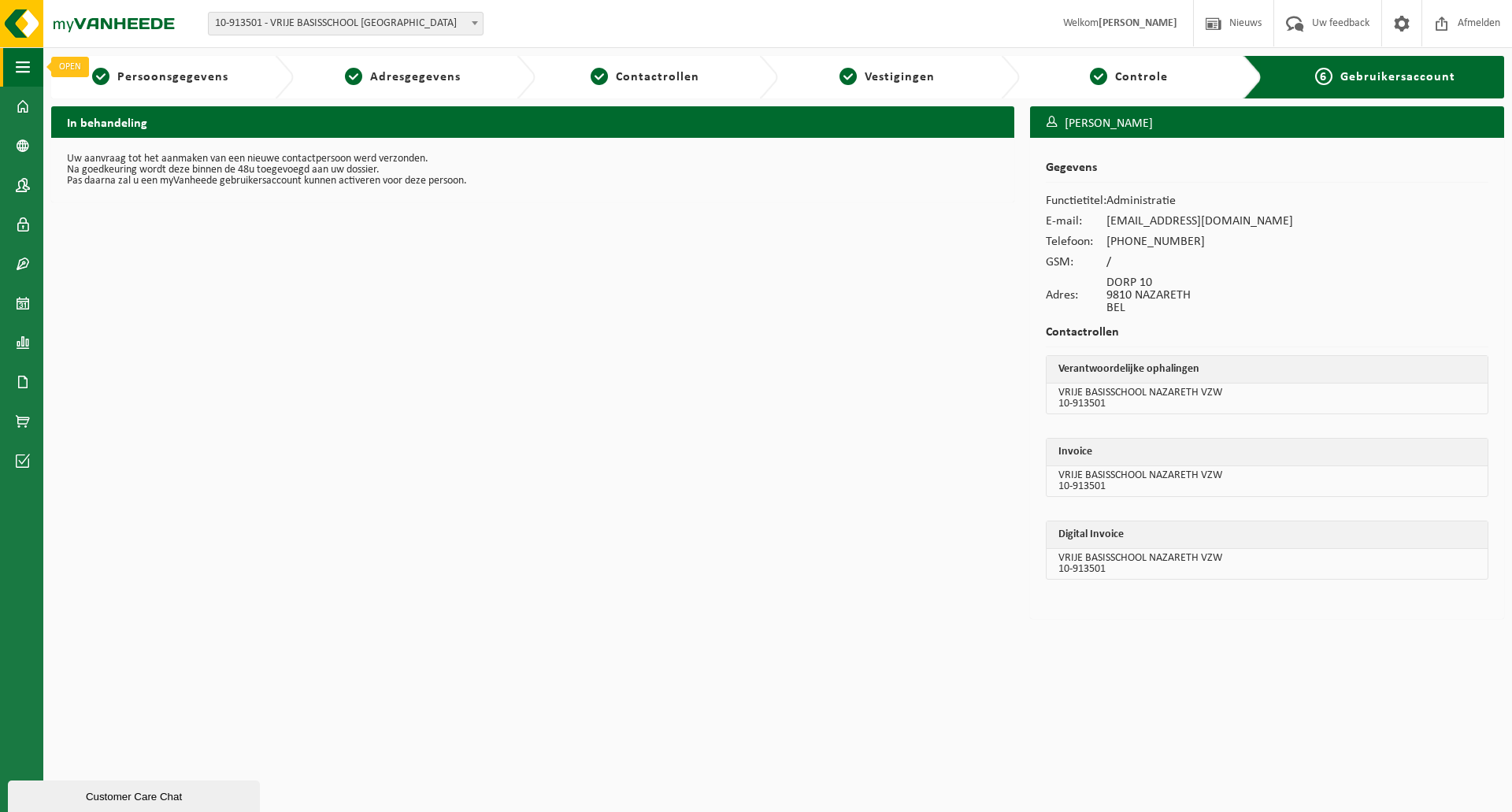
click at [16, 61] on button "Navigatie" at bounding box center [21, 67] width 43 height 40
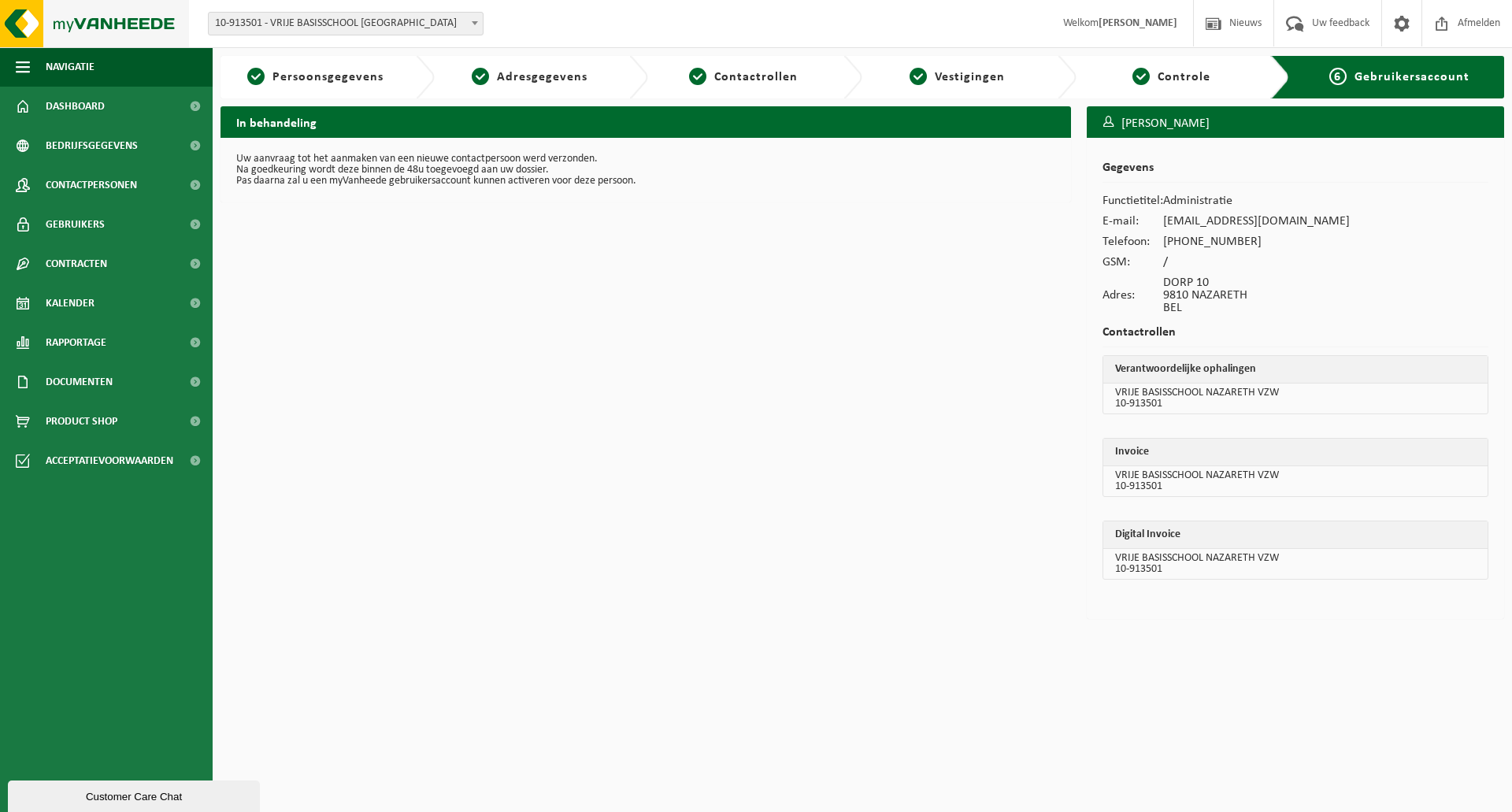
click at [20, 16] on img at bounding box center [94, 23] width 189 height 47
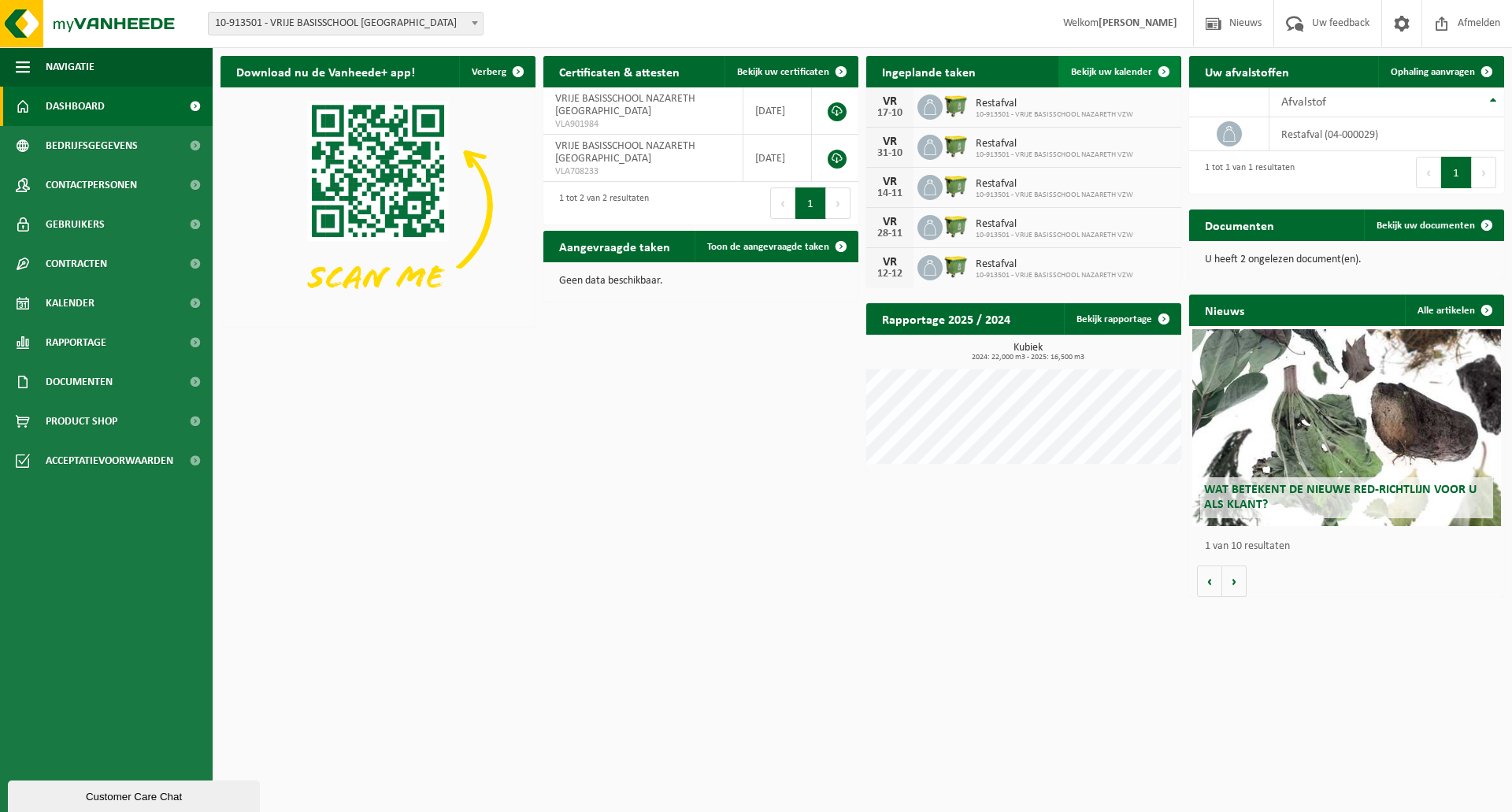
click at [1108, 72] on span "Bekijk uw kalender" at bounding box center [1112, 72] width 81 height 10
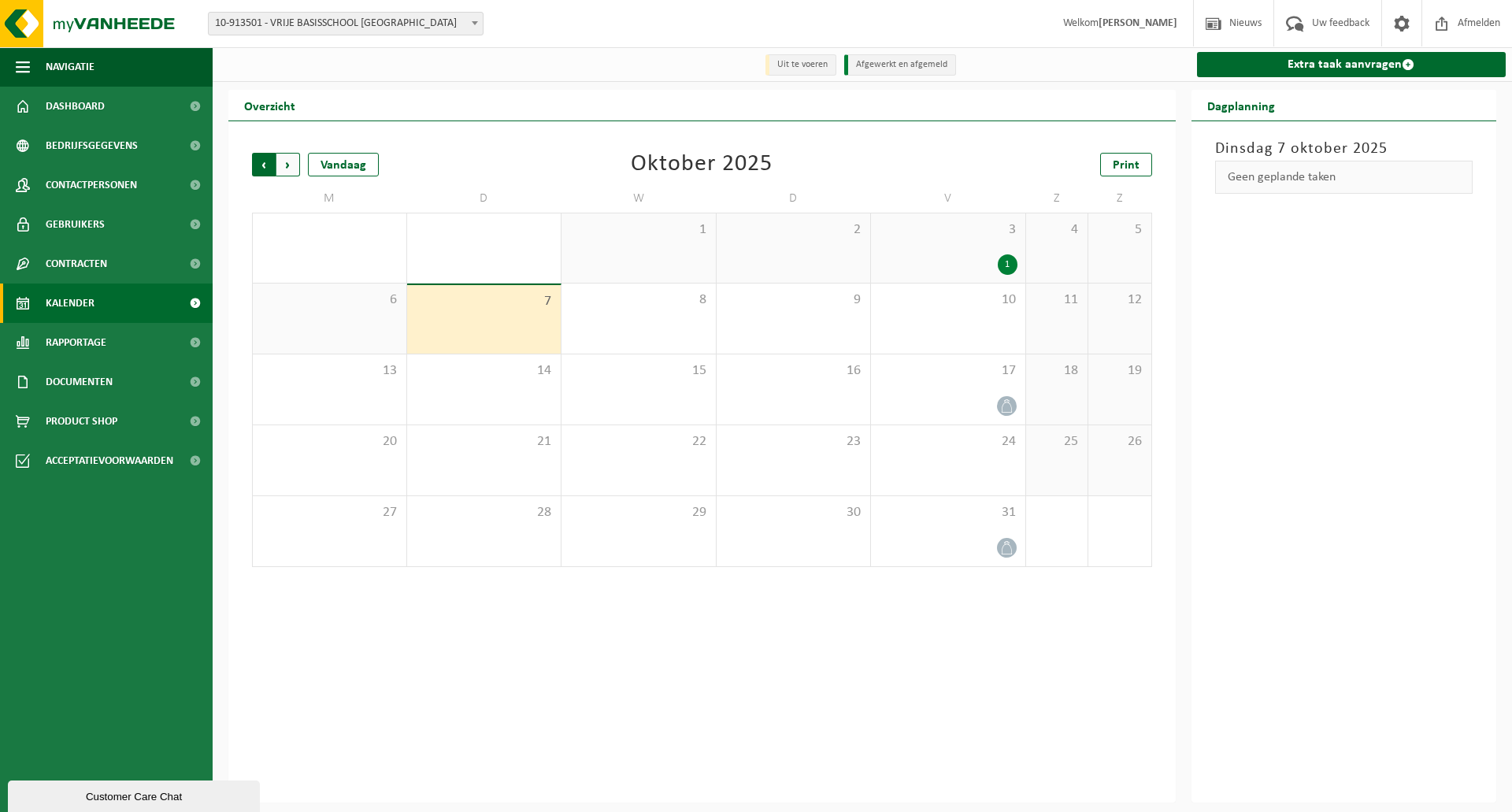
click at [287, 164] on span "Volgende" at bounding box center [288, 164] width 24 height 24
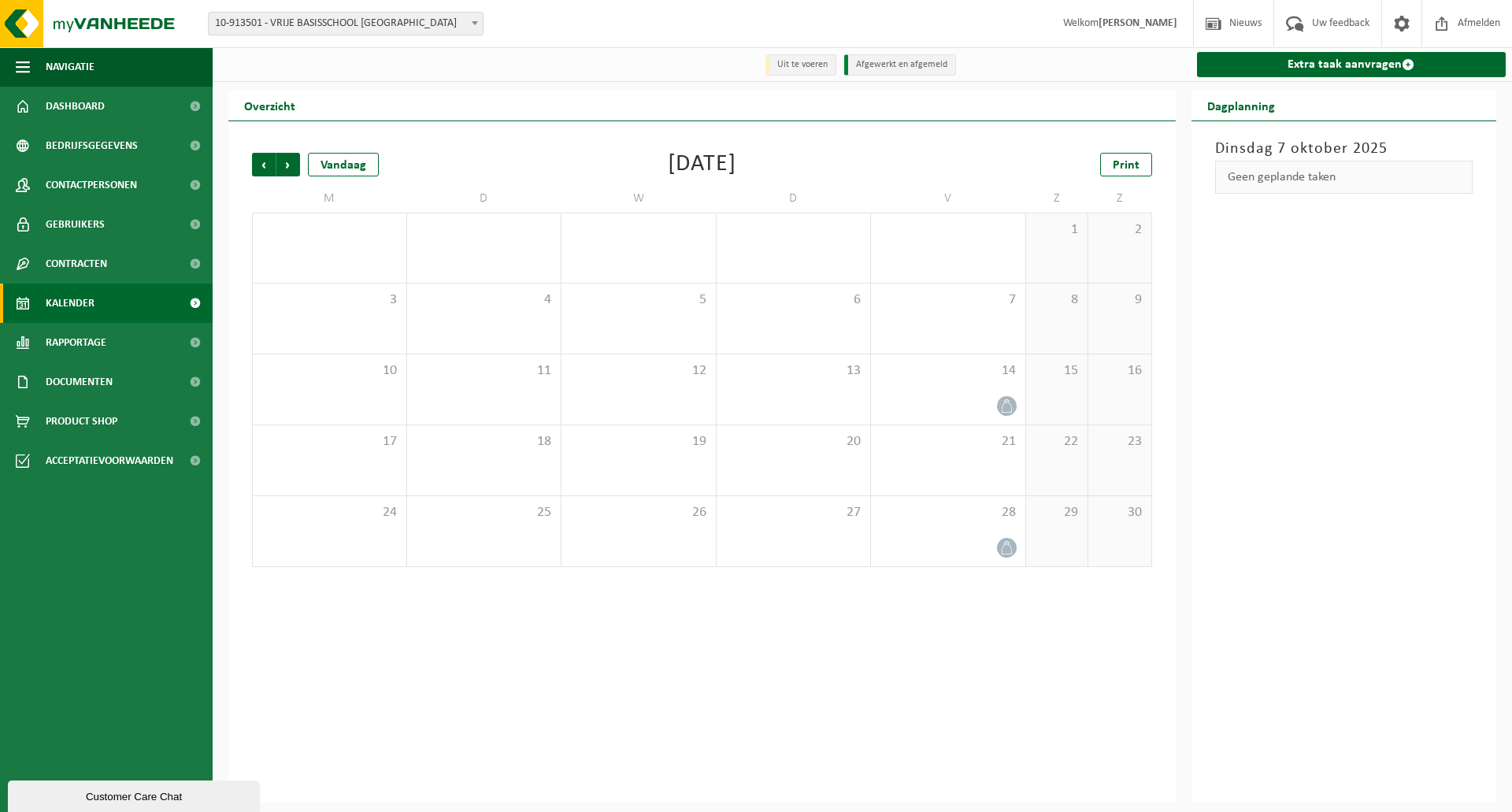
click at [287, 164] on span "Volgende" at bounding box center [288, 164] width 24 height 24
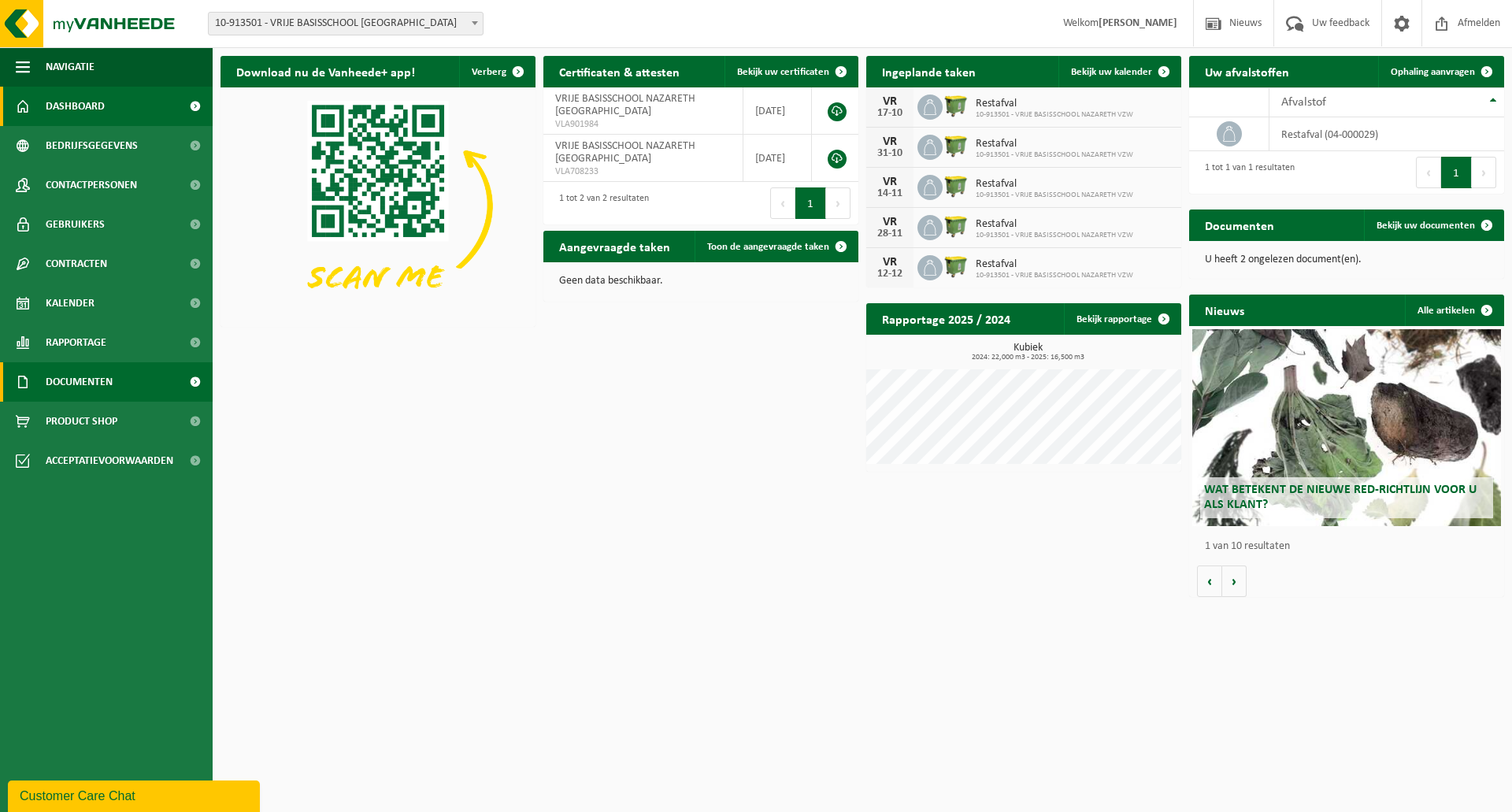
click at [94, 386] on span "Documenten" at bounding box center [78, 382] width 67 height 40
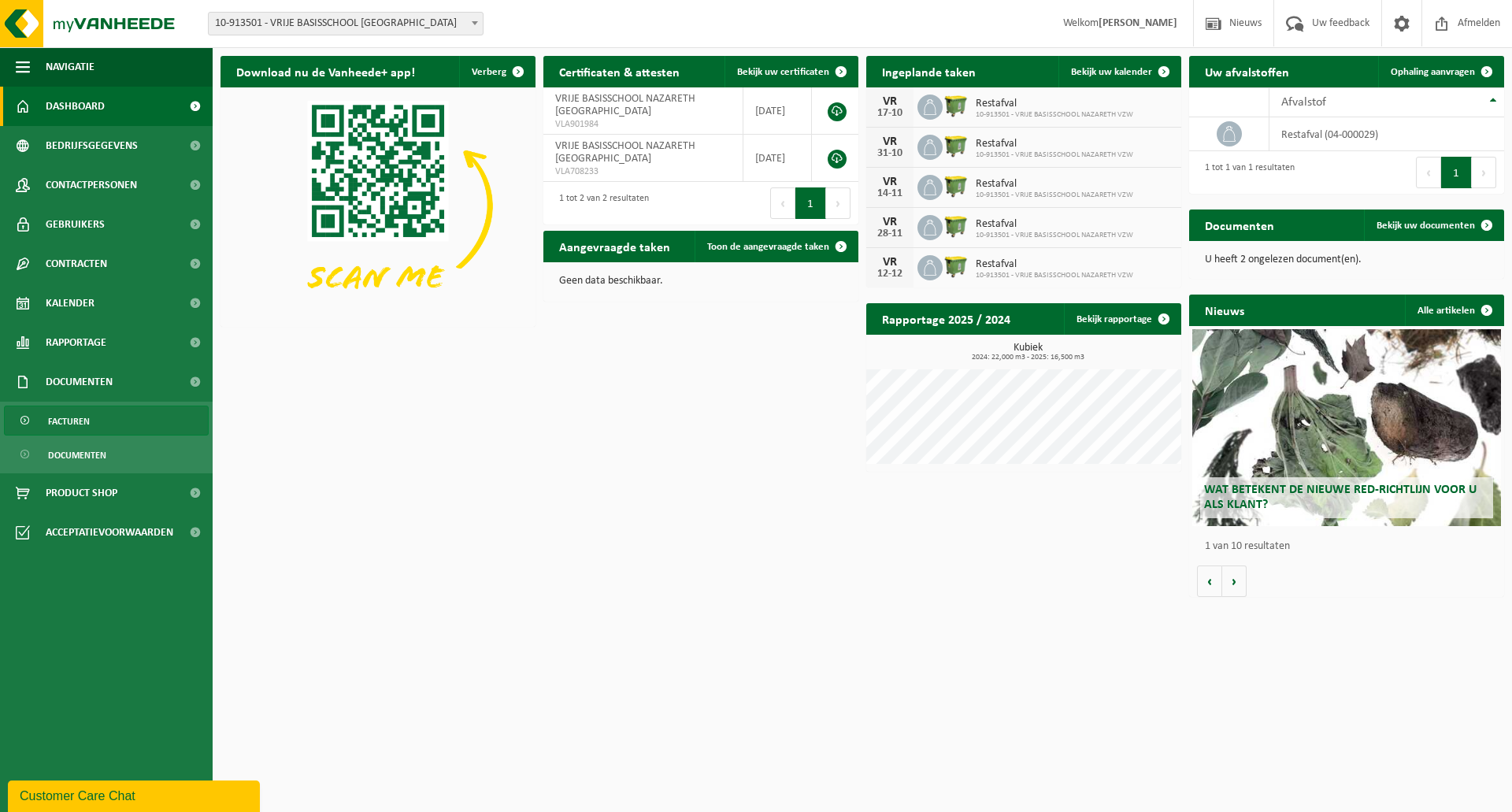
click at [95, 426] on link "Facturen" at bounding box center [106, 421] width 205 height 30
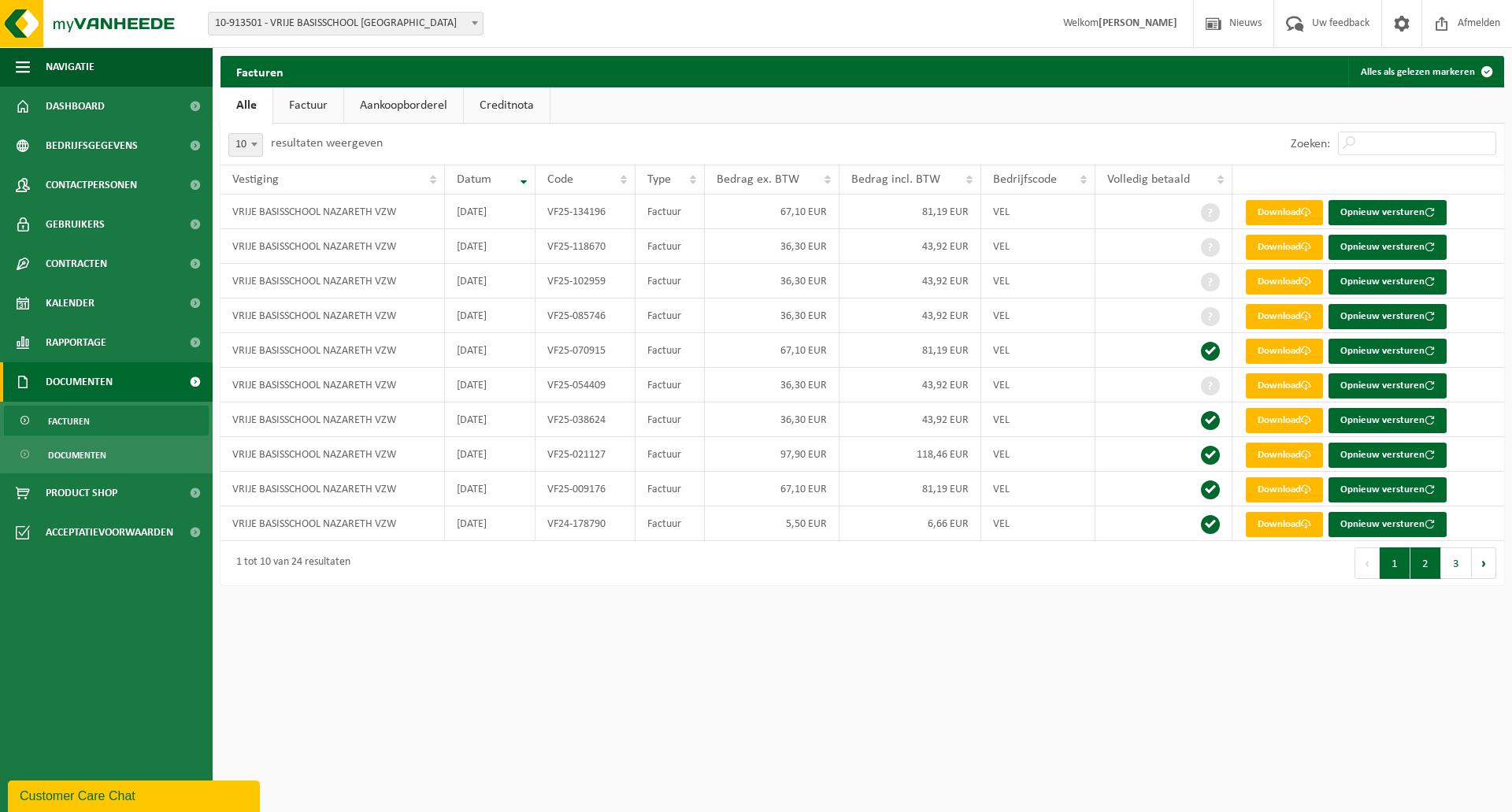
click at [1431, 573] on button "2" at bounding box center [1425, 563] width 31 height 31
click at [1456, 569] on button "3" at bounding box center [1457, 563] width 31 height 31
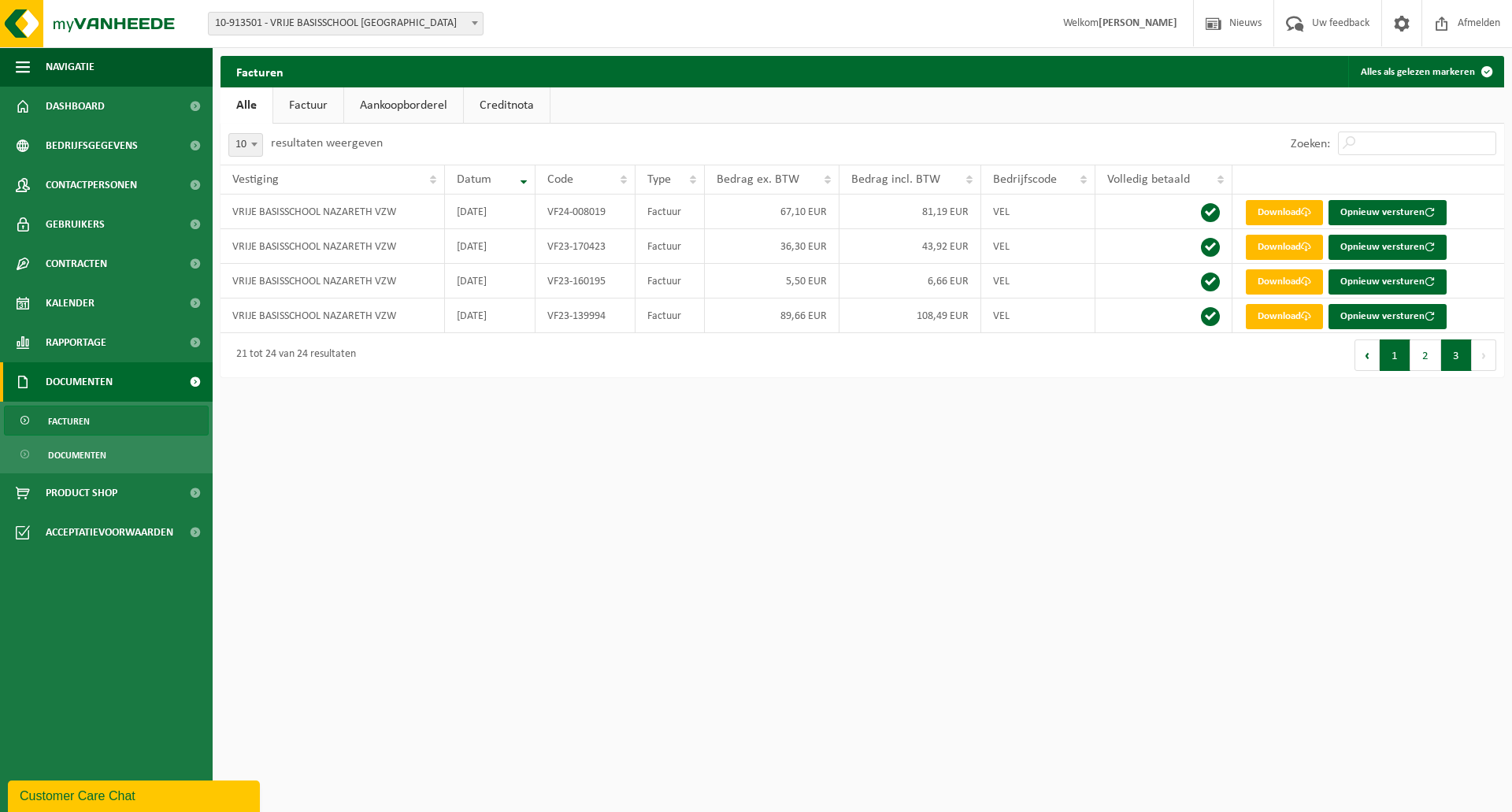
click at [1392, 361] on button "1" at bounding box center [1395, 355] width 31 height 31
